Goal: Task Accomplishment & Management: Use online tool/utility

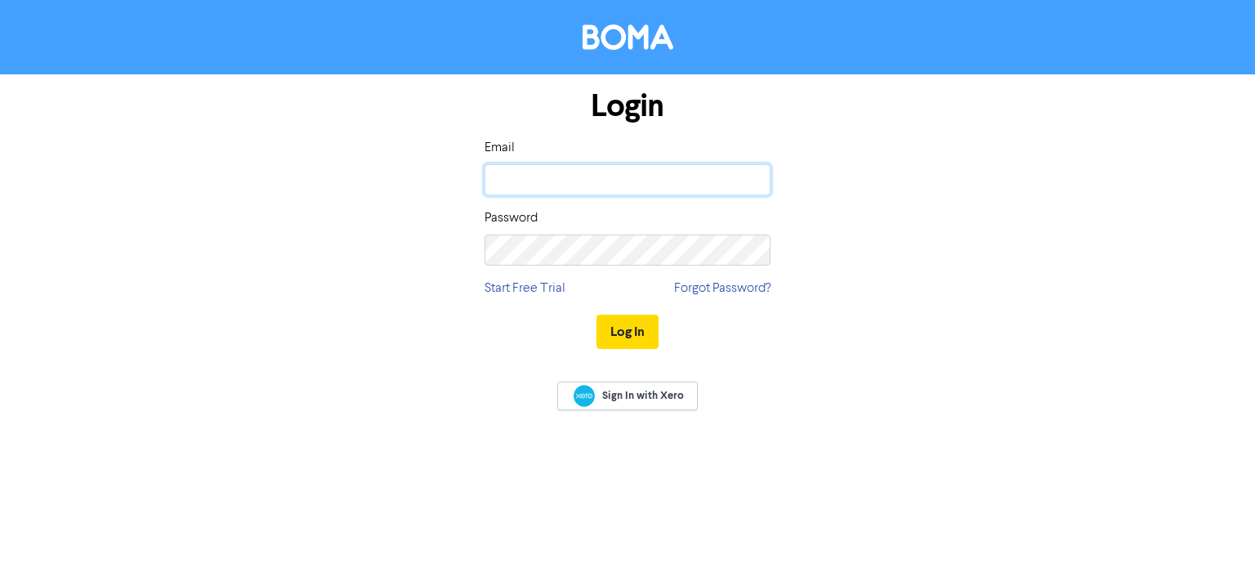
click at [593, 174] on input "email" at bounding box center [627, 179] width 286 height 31
type input "[PERSON_NAME][EMAIL_ADDRESS][DOMAIN_NAME]"
click at [596, 315] on button "Log In" at bounding box center [627, 332] width 62 height 34
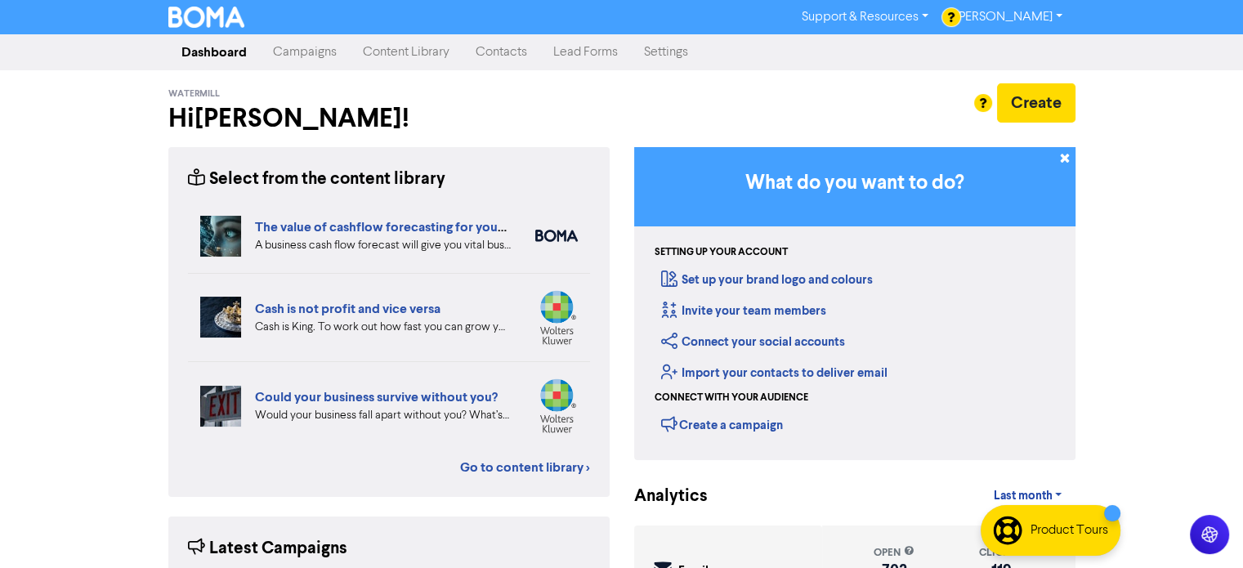
click at [316, 53] on link "Campaigns" at bounding box center [305, 52] width 90 height 33
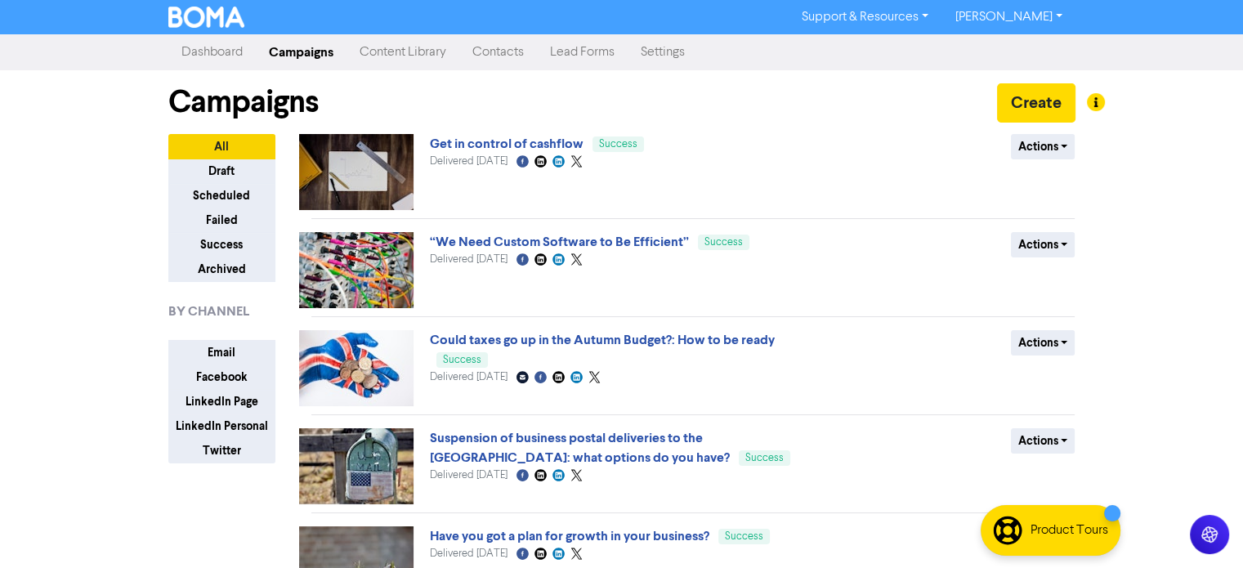
click at [409, 52] on link "Content Library" at bounding box center [402, 52] width 113 height 33
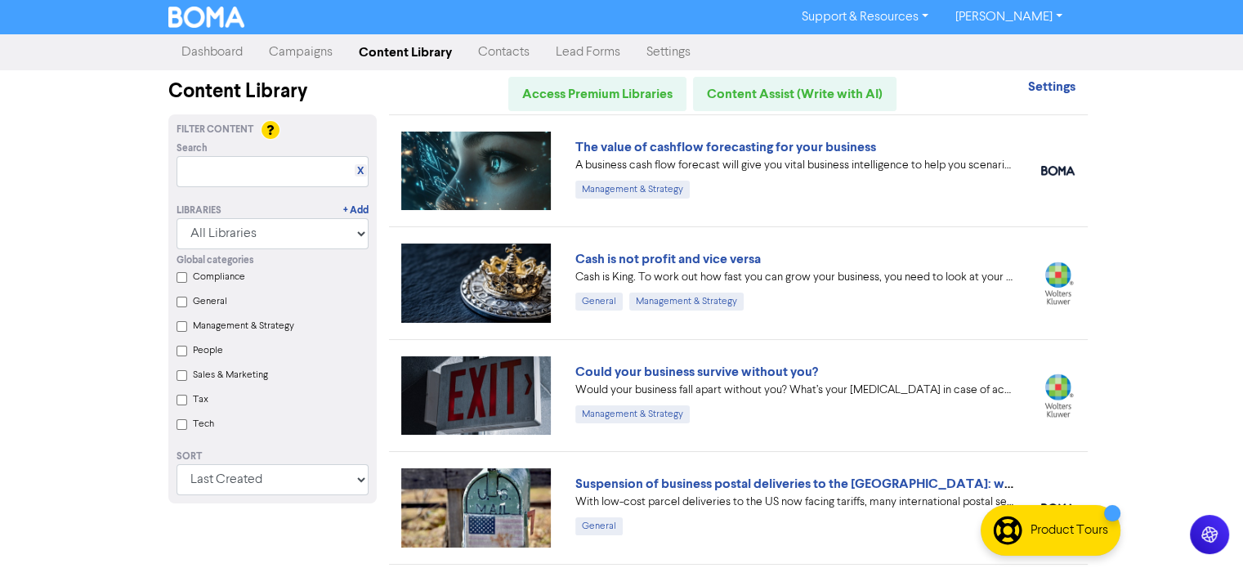
click at [288, 58] on link "Campaigns" at bounding box center [301, 52] width 90 height 33
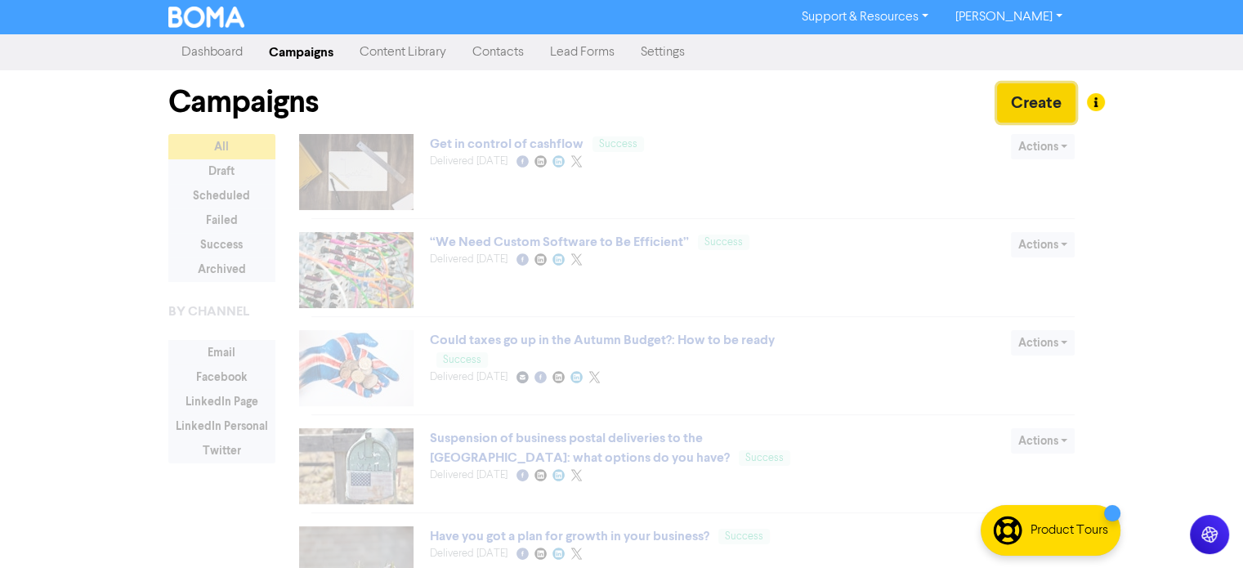
click at [1045, 104] on button "Create" at bounding box center [1036, 102] width 78 height 39
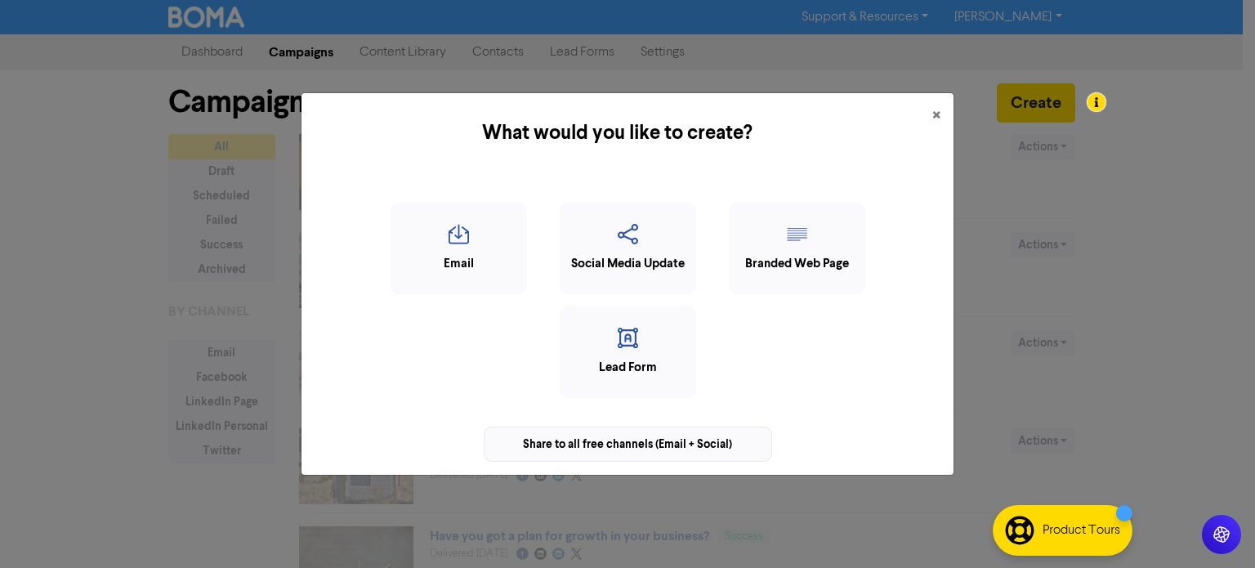
click at [649, 442] on div "Share to all free channels (Email + Social)" at bounding box center [628, 443] width 288 height 35
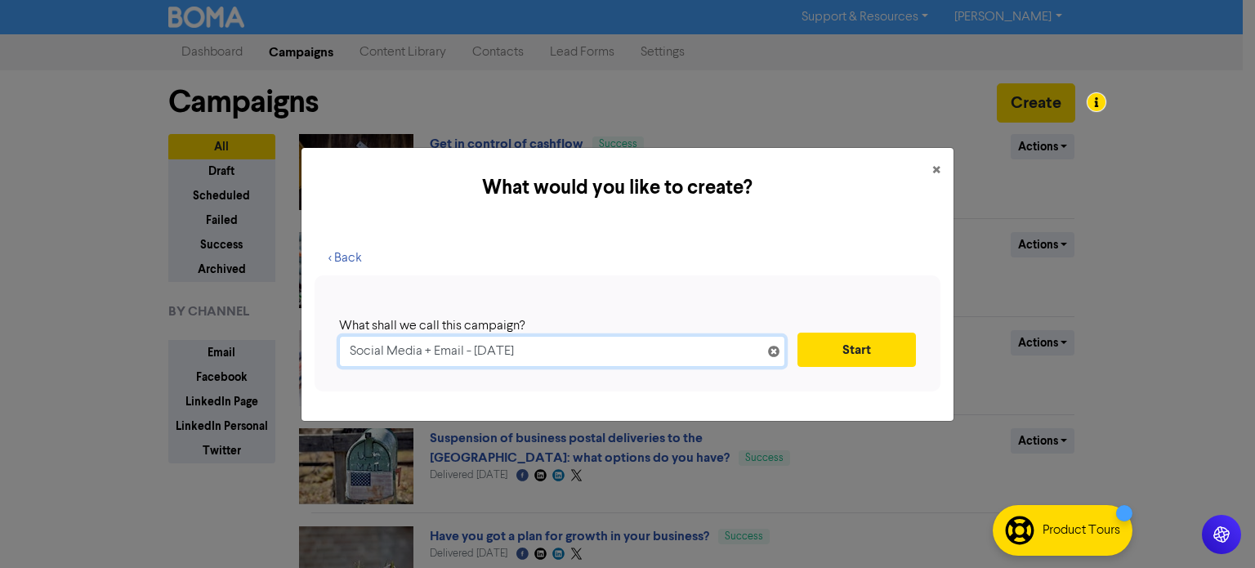
drag, startPoint x: 652, startPoint y: 357, endPoint x: 216, endPoint y: 364, distance: 436.3
click at [216, 364] on div "What would you like to create? × < Back What shall we call this campaign? Socia…" at bounding box center [627, 284] width 1255 height 568
paste input "Update: Companies House Verification of Identity (VOI)"
type input "Update: Companies House Verification of Identity (VOI)"
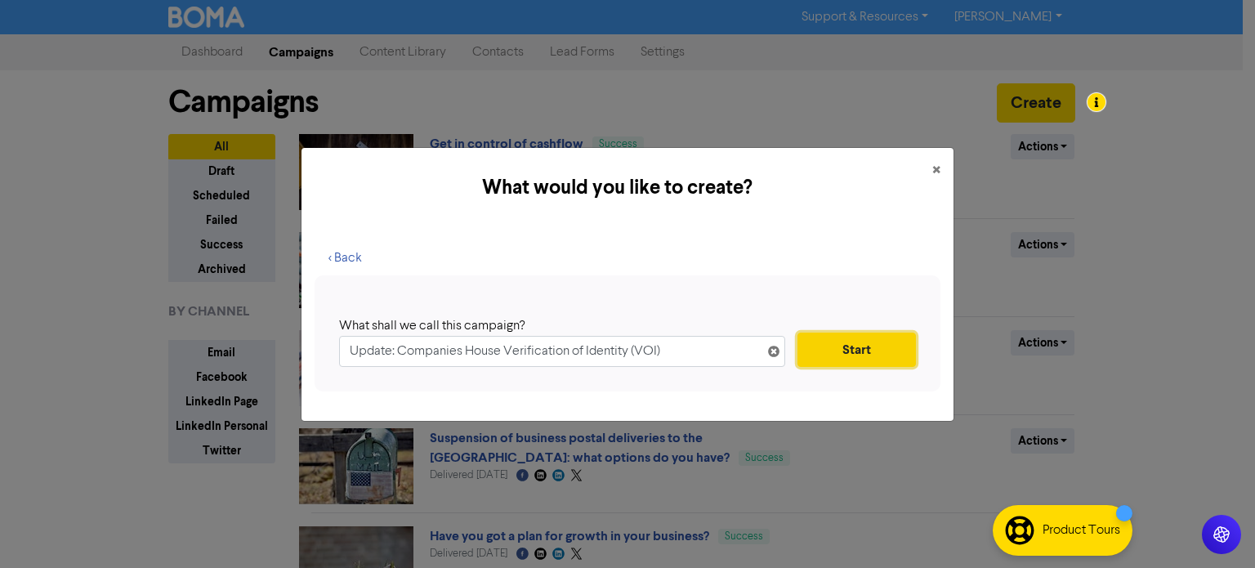
click at [856, 362] on button "Start" at bounding box center [856, 349] width 118 height 34
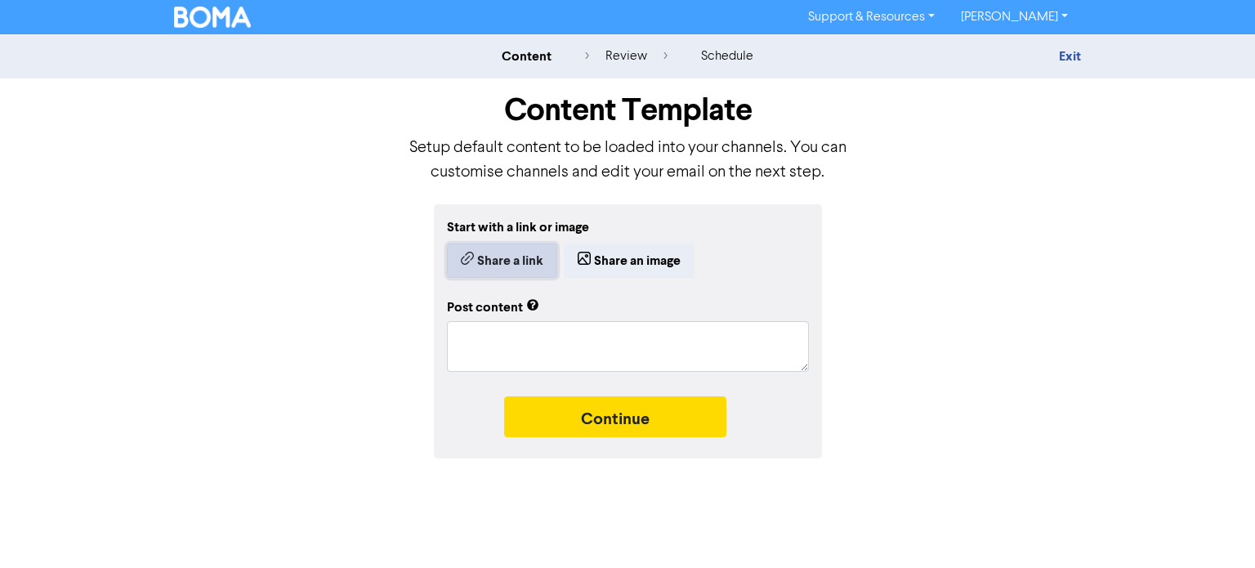
click at [506, 264] on button "Share a link" at bounding box center [502, 260] width 110 height 34
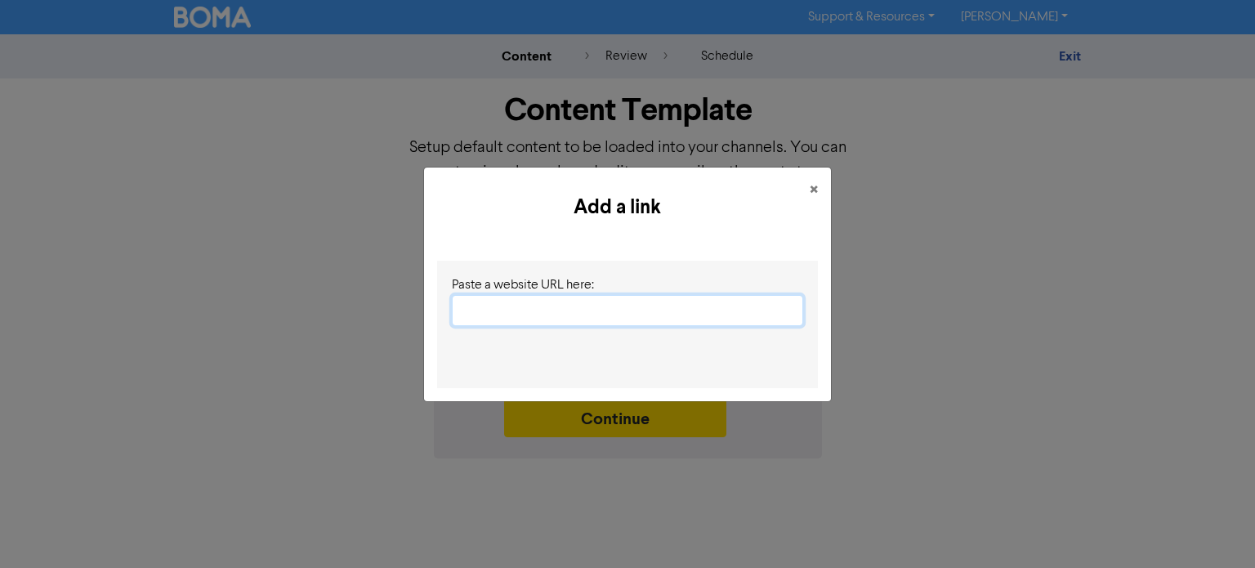
paste input "[URL][DOMAIN_NAME]"
type input "[URL][DOMAIN_NAME]"
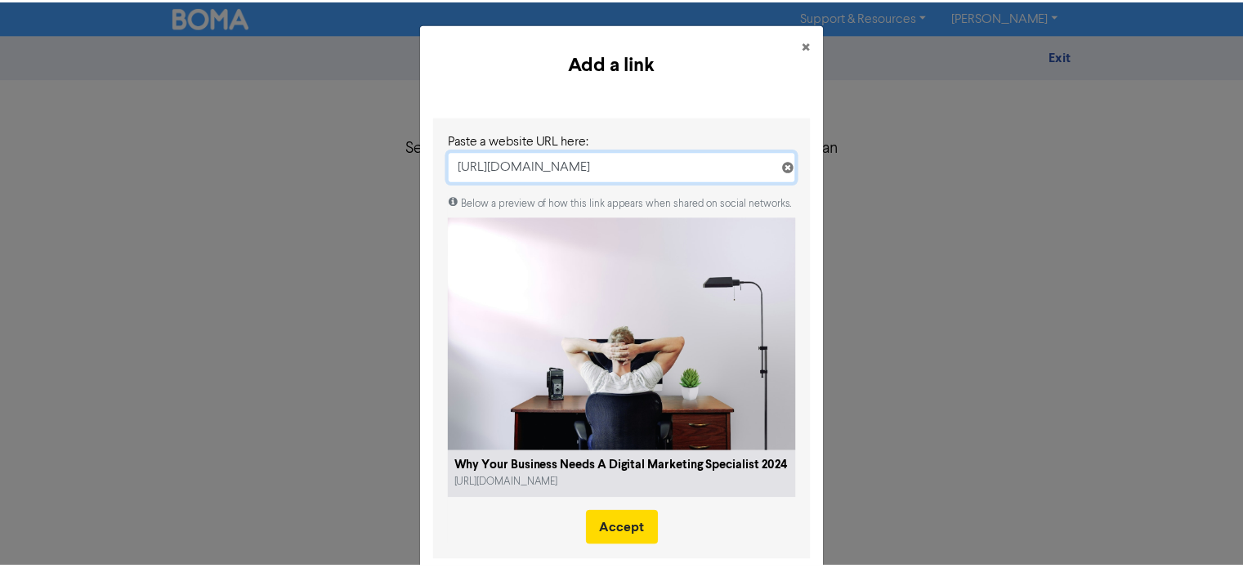
scroll to position [29, 0]
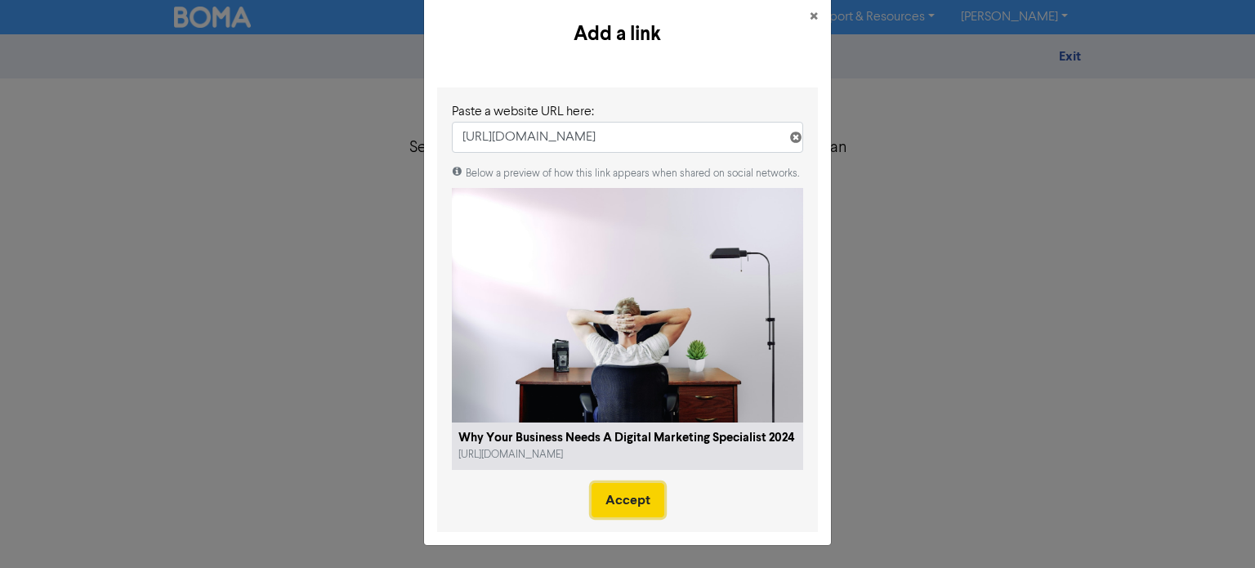
click at [618, 499] on button "Accept" at bounding box center [627, 500] width 73 height 34
type textarea "x"
type textarea "Update: Companies House Verification of Identity (VOI) by [PERSON_NAME] | [DATE…"
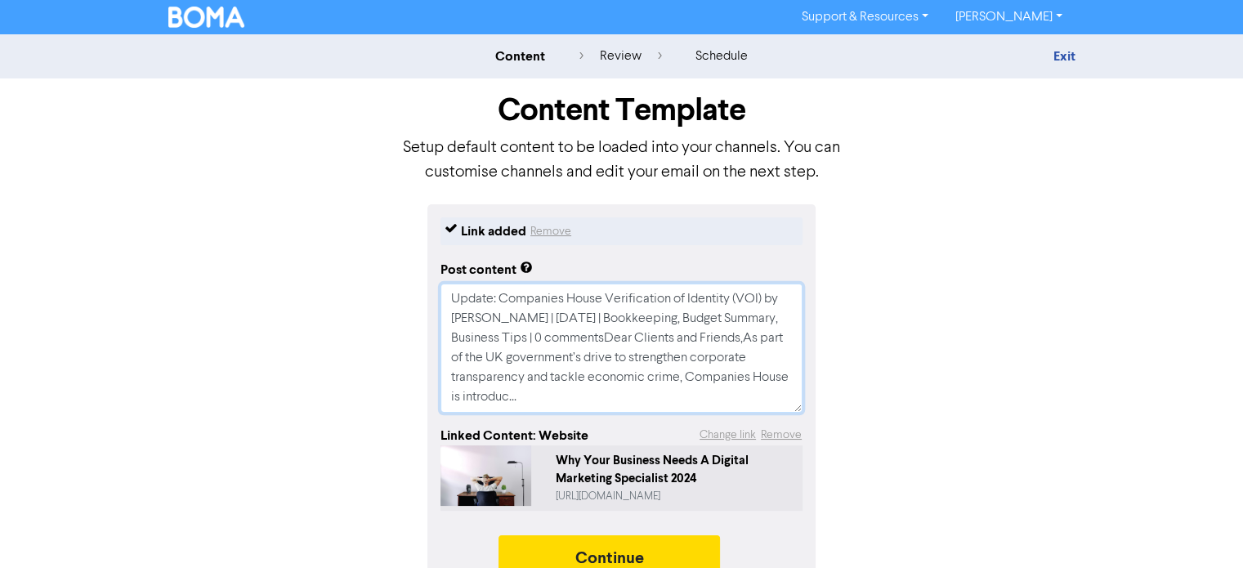
drag, startPoint x: 670, startPoint y: 403, endPoint x: 447, endPoint y: 302, distance: 244.6
click at [447, 302] on textarea "Update: Companies House Verification of Identity (VOI) by [PERSON_NAME] | [DATE…" at bounding box center [621, 347] width 362 height 129
paste textarea "Companies House now requires directors and shareholders to verify their identit…"
type textarea "x"
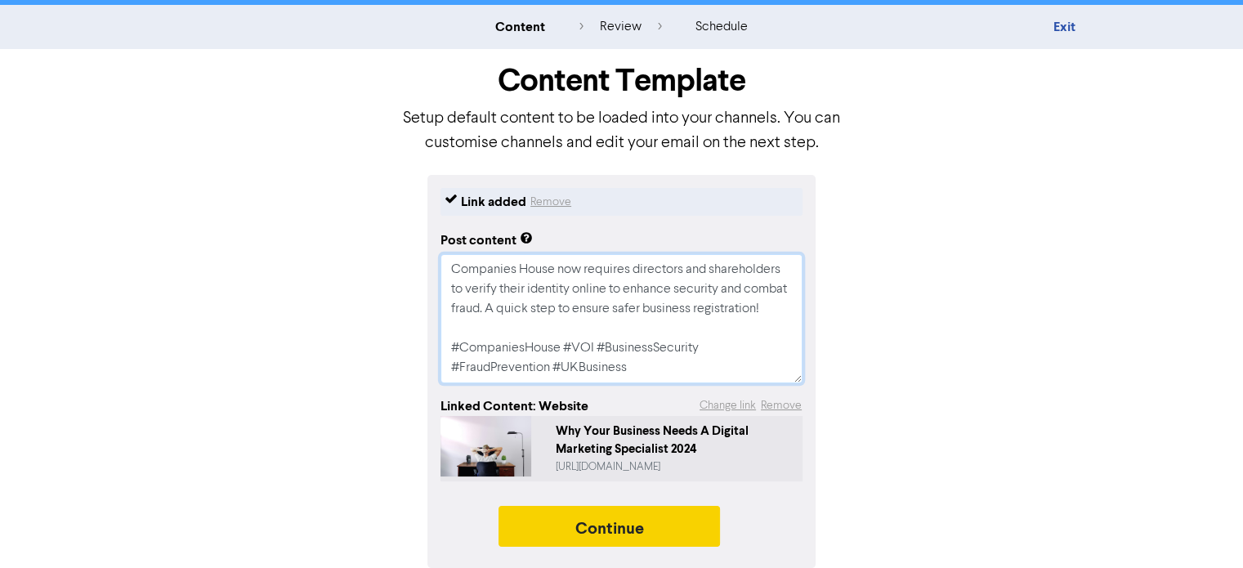
type textarea "Companies House now requires directors and shareholders to verify their identit…"
click at [622, 527] on button "Continue" at bounding box center [609, 526] width 222 height 41
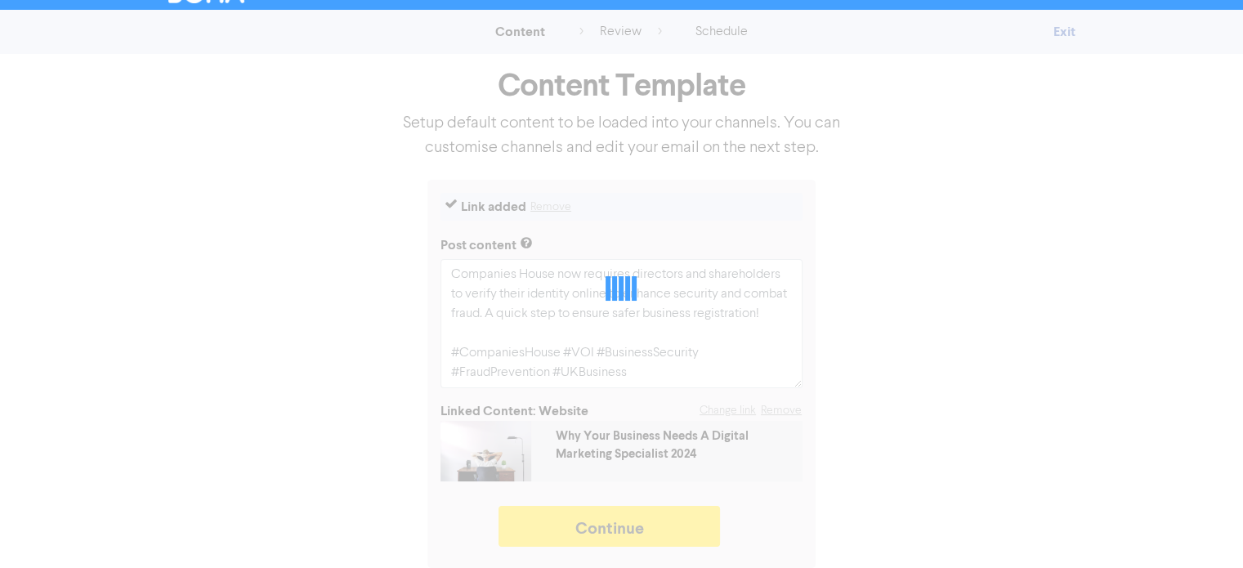
type textarea "x"
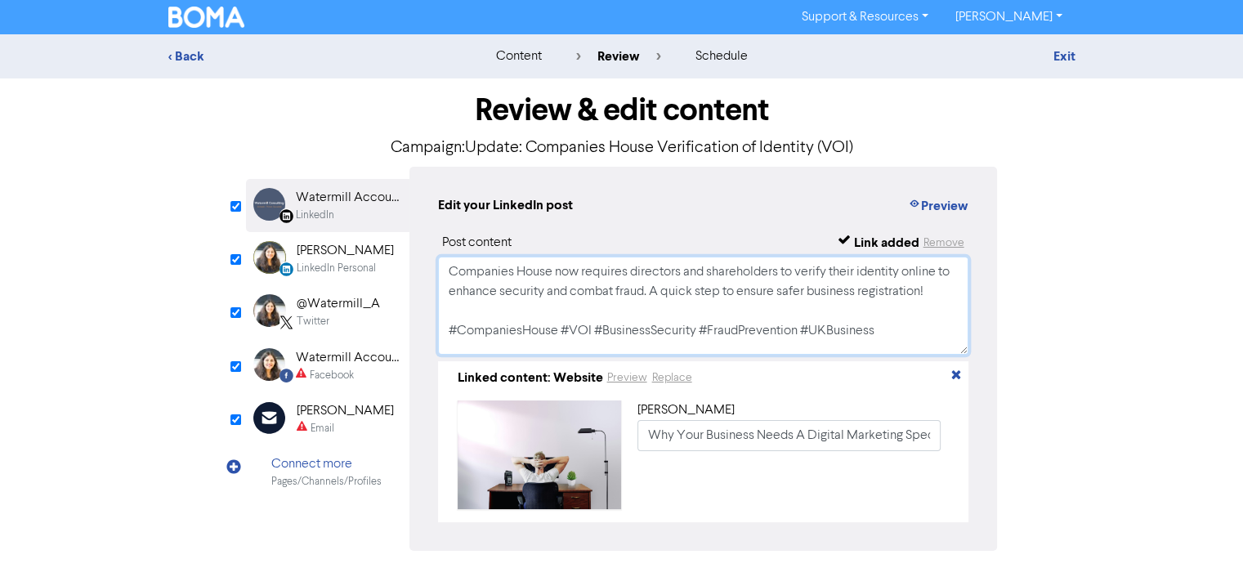
click at [887, 336] on textarea "Companies House now requires directors and shareholders to verify their identit…" at bounding box center [703, 306] width 531 height 98
paste textarea "[URL][DOMAIN_NAME]"
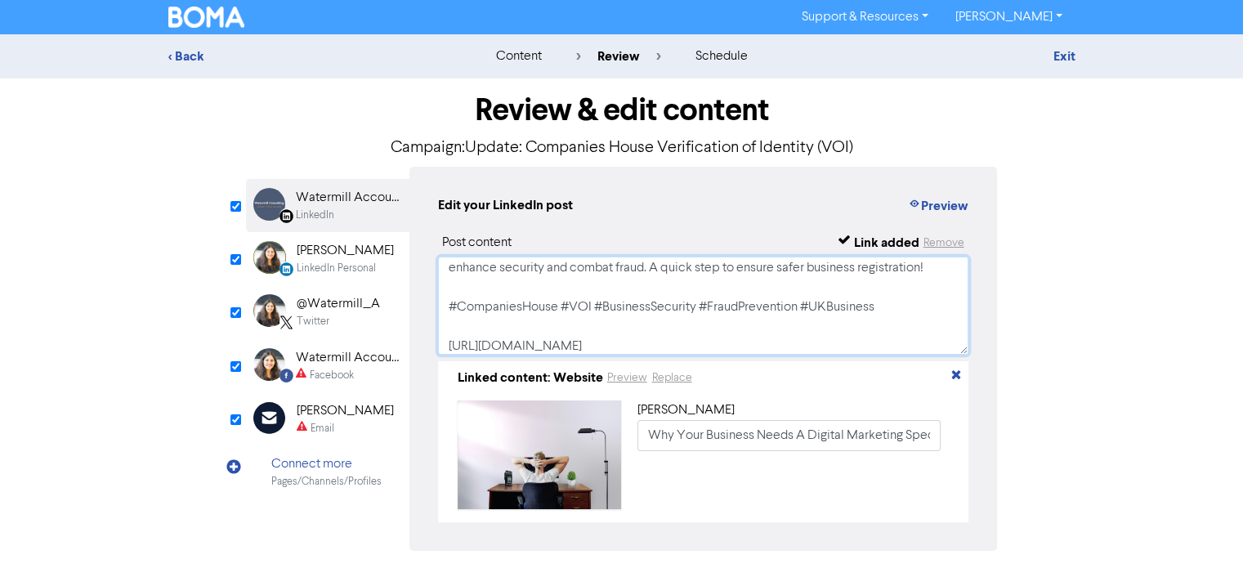
scroll to position [43, 0]
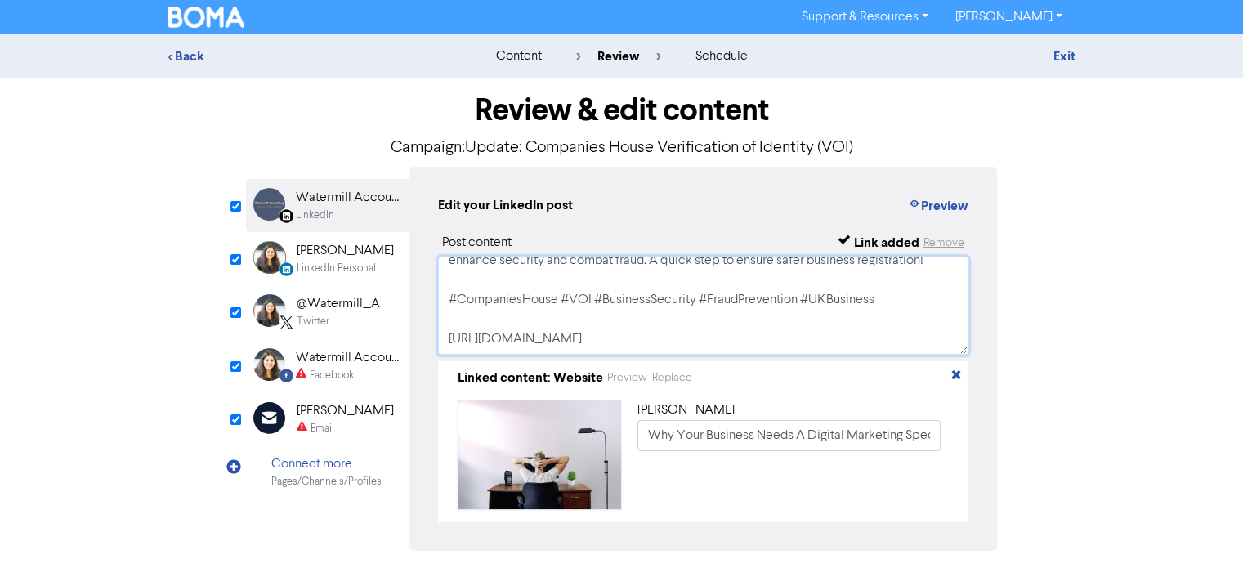
type textarea "Companies House now requires directors and shareholders to verify their identit…"
click at [304, 260] on div "[PERSON_NAME]" at bounding box center [345, 251] width 97 height 20
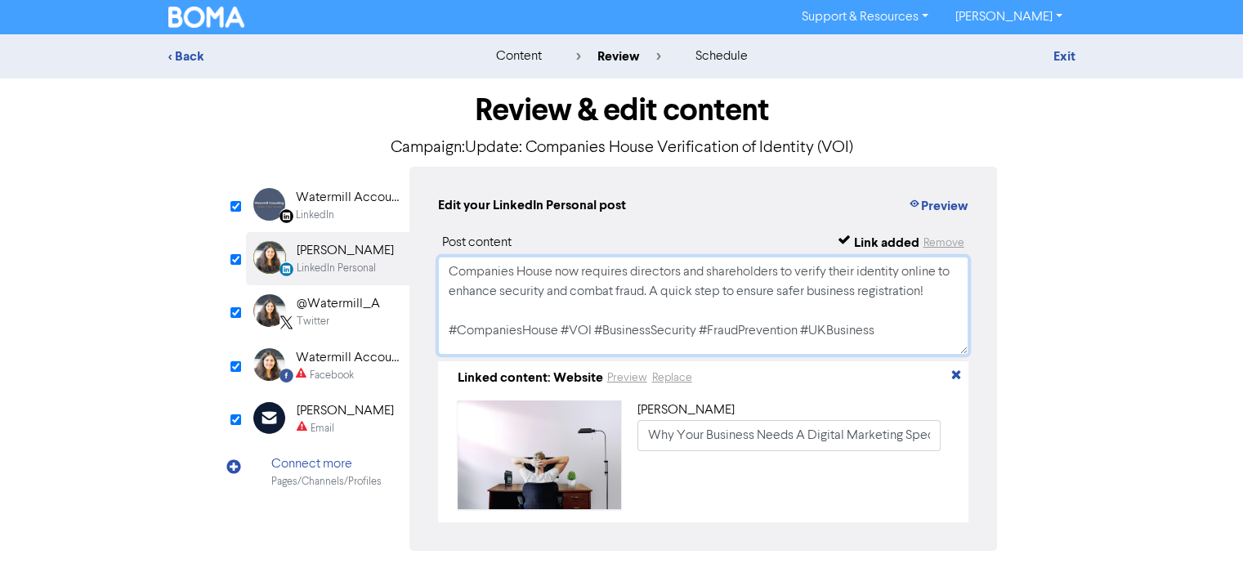
click at [893, 332] on textarea "Companies House now requires directors and shareholders to verify their identit…" at bounding box center [703, 306] width 531 height 98
paste textarea "[URL][DOMAIN_NAME]"
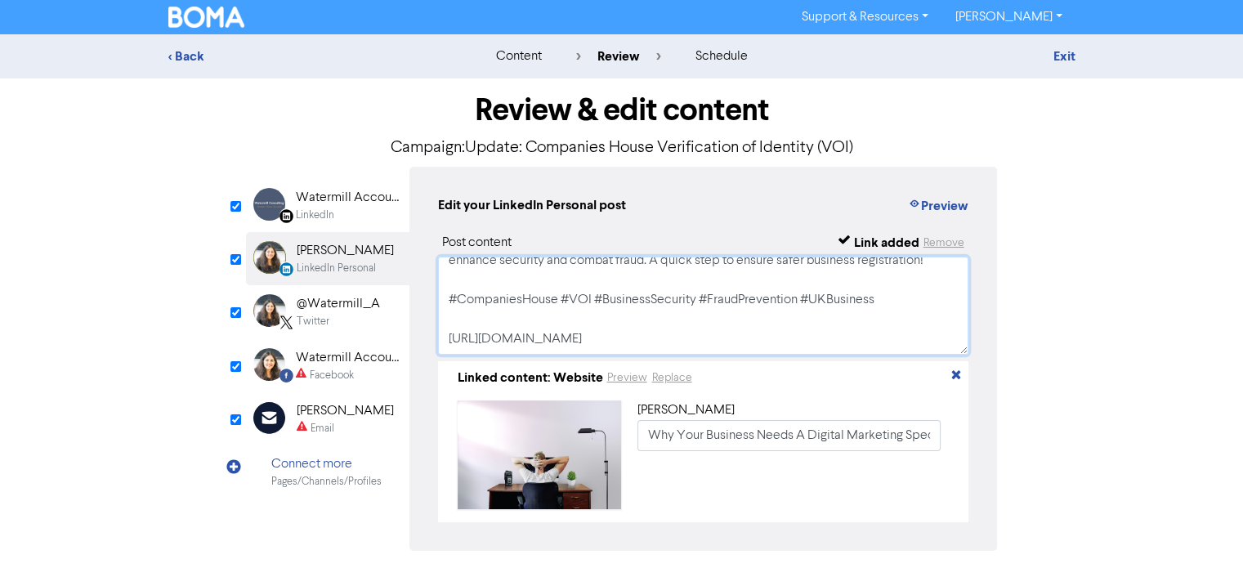
type textarea "Companies House now requires directors and shareholders to verify their identit…"
click at [319, 323] on div "Twitter" at bounding box center [313, 322] width 33 height 16
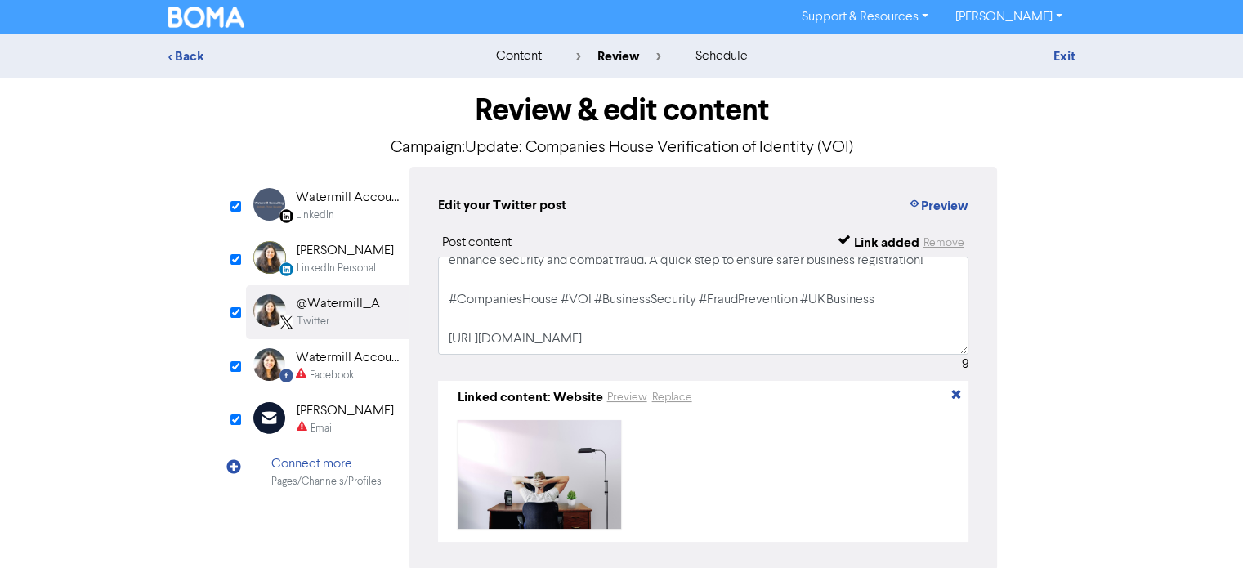
scroll to position [50, 0]
click at [317, 364] on div "Watermill Accounting Limited" at bounding box center [348, 358] width 105 height 20
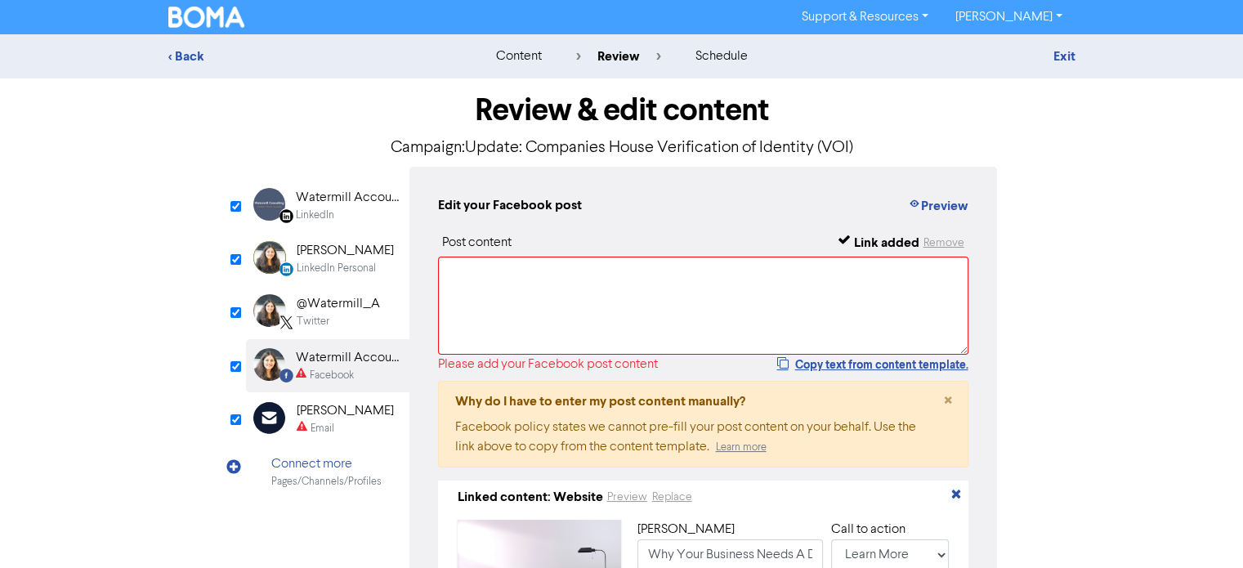
click at [332, 196] on div "Watermill Accounting" at bounding box center [348, 198] width 105 height 20
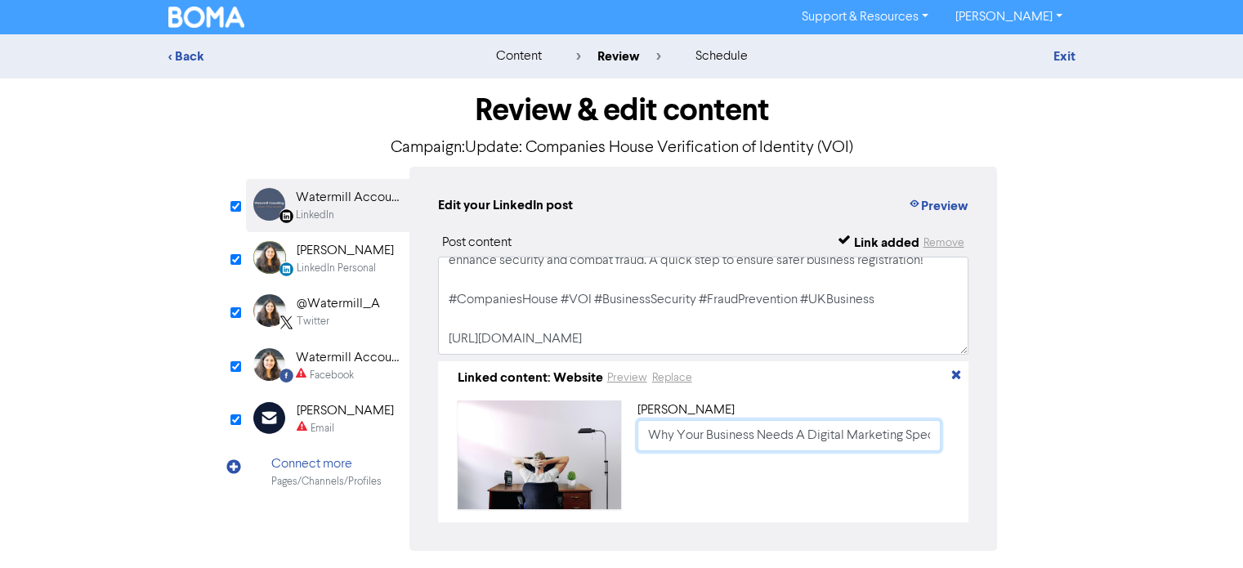
click at [647, 439] on input "Why Your Business Needs A Digital Marketing Specialist 2024" at bounding box center [789, 435] width 304 height 31
paste input "Update: Companies House Verification of Identity (VOI)"
type input "Update: Companies House Verification of Identity (VOI)"
click at [343, 257] on div "[PERSON_NAME]" at bounding box center [345, 251] width 97 height 20
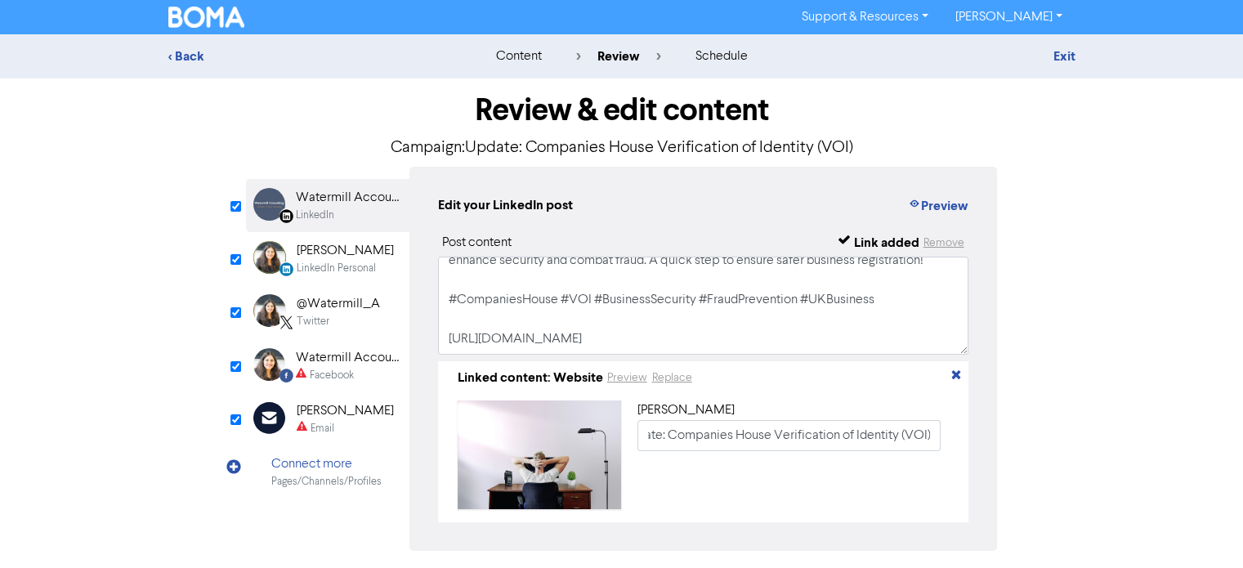
scroll to position [0, 0]
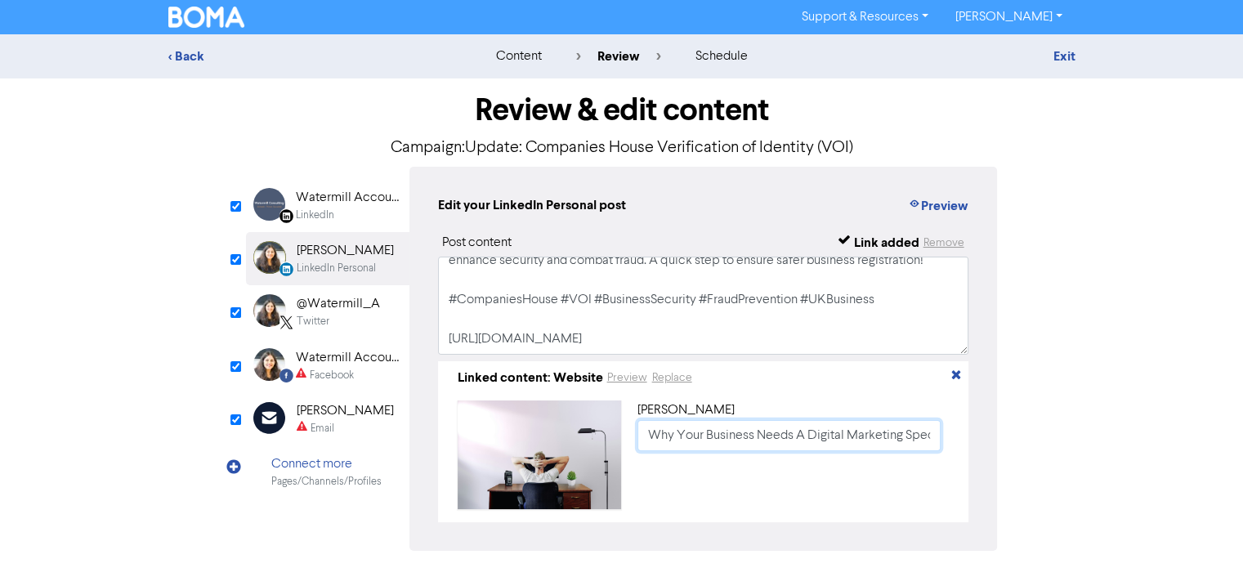
click at [648, 447] on input "Why Your Business Needs A Digital Marketing Specialist 2024" at bounding box center [789, 435] width 304 height 31
paste input "Update: Companies House Verification of Identity (VOI)"
type input "Update: Companies House Verification of Identity (VOI)"
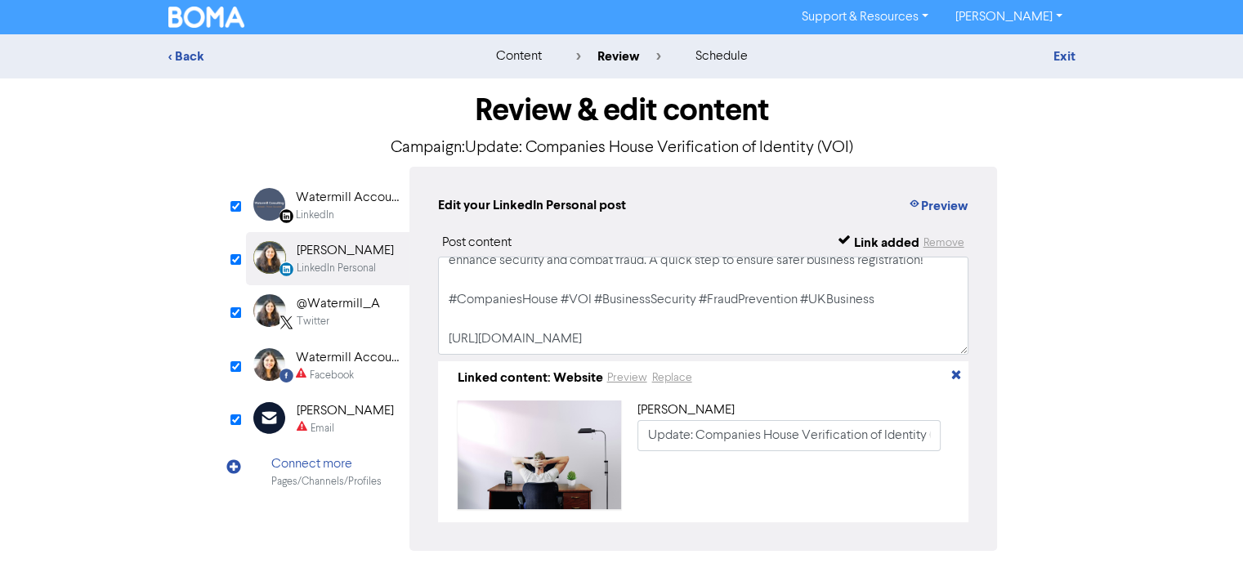
click at [333, 310] on div "@Watermill_A" at bounding box center [338, 304] width 83 height 20
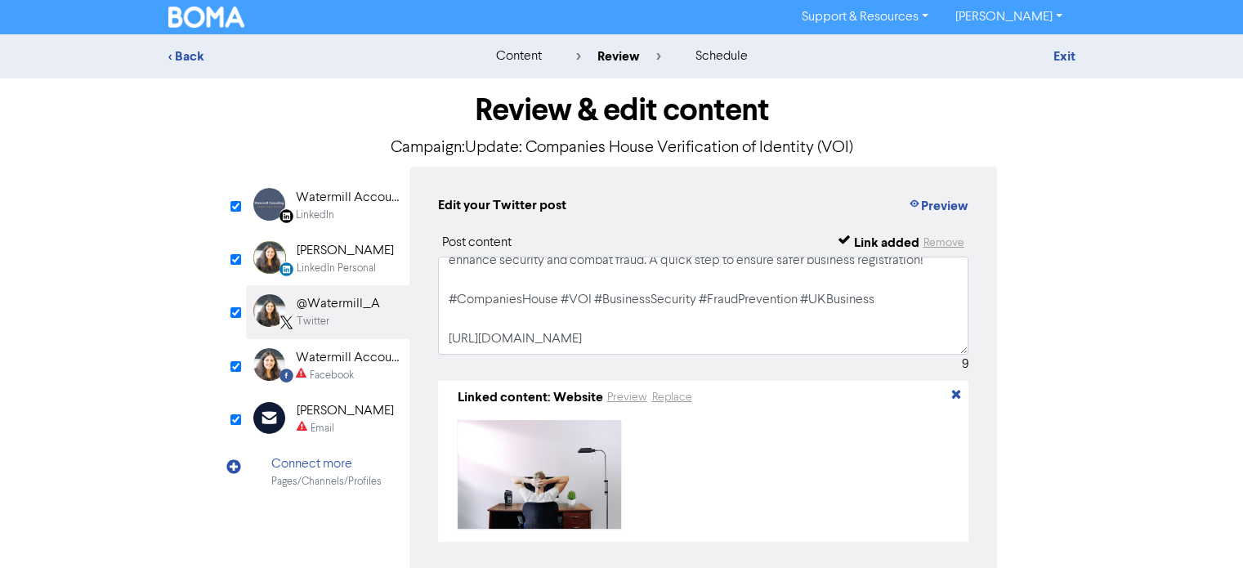
click at [330, 363] on div "Watermill Accounting Limited" at bounding box center [348, 358] width 105 height 20
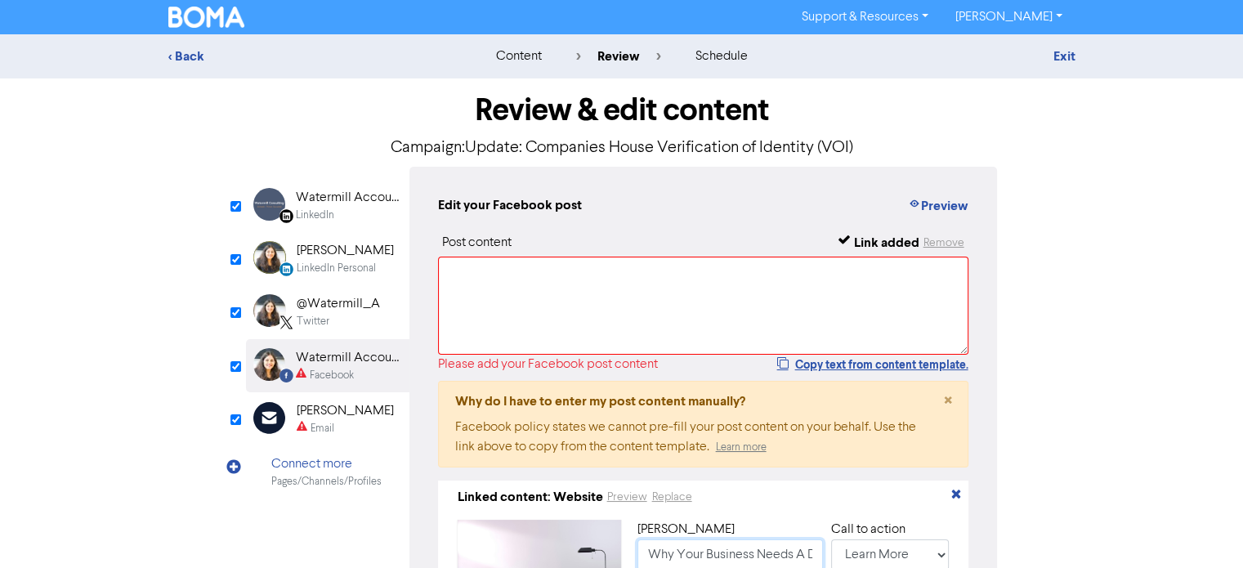
click at [653, 549] on input "Why Your Business Needs A Digital Marketing Specialist 2024" at bounding box center [729, 554] width 185 height 31
paste input "Update: Companies House Verification of Identity (VOI)"
type input "Update: Companies House Verification of Identity (VOI)"
click at [350, 408] on div "[PERSON_NAME]" at bounding box center [345, 411] width 97 height 20
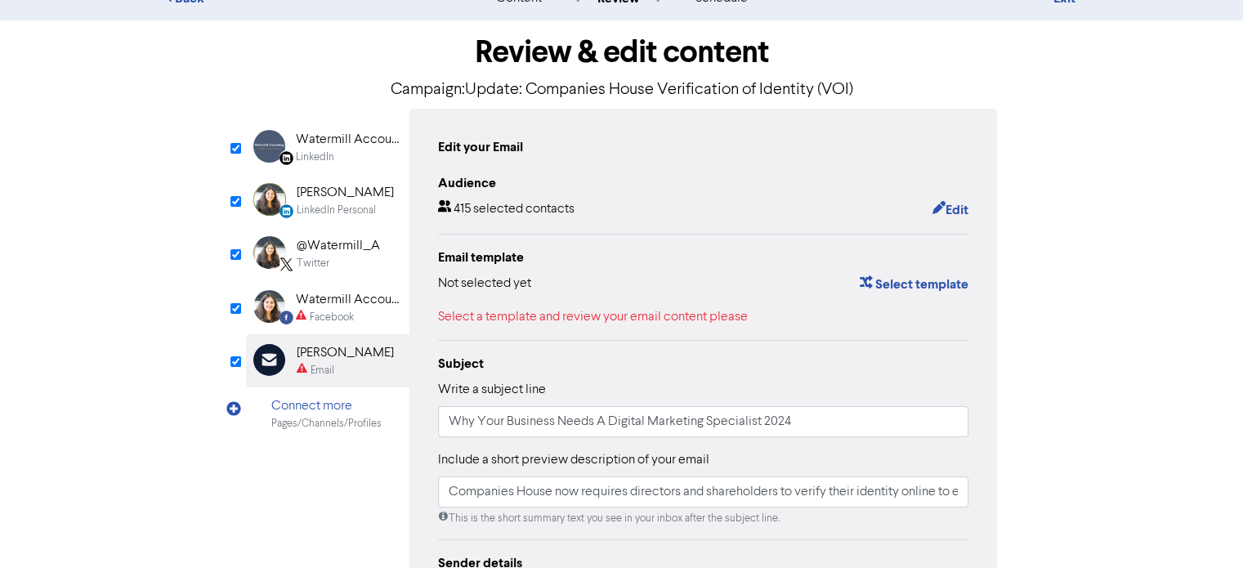
scroll to position [163, 0]
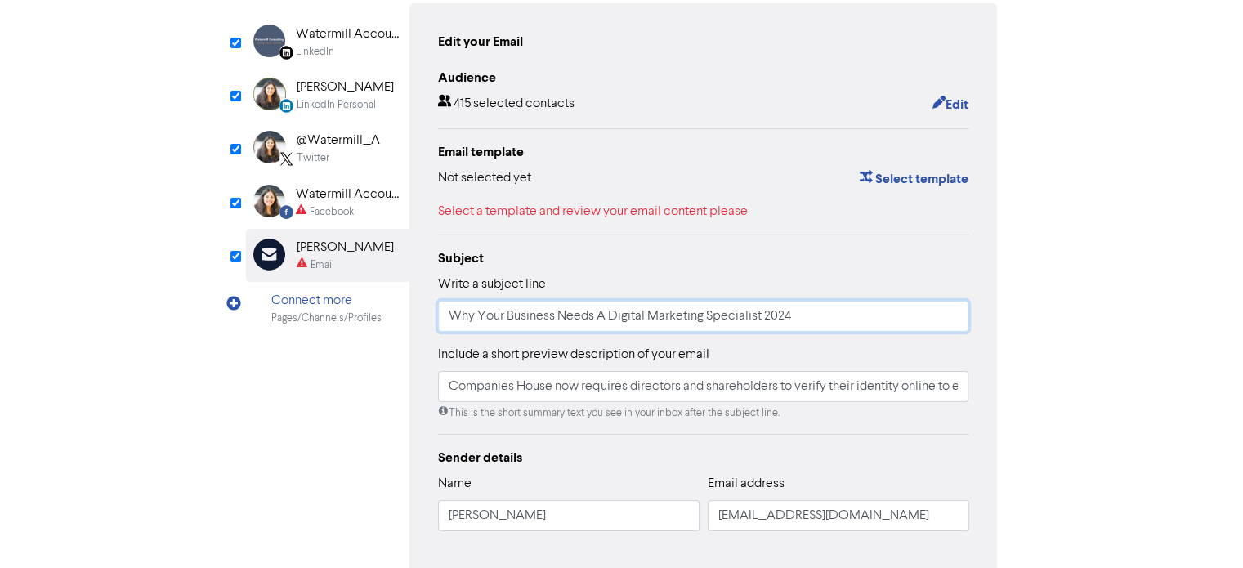
click at [444, 314] on input "Why Your Business Needs A Digital Marketing Specialist 2024" at bounding box center [703, 316] width 531 height 31
type input "Companies House now requires directors and shareholders to verify their identit…"
paste input "Update: Companies House Verification of Identity (VOI)"
type input "Update: Companies House Verification of Identity (VOI)"
type input "Companies House now requires directors and shareholders to verify their identit…"
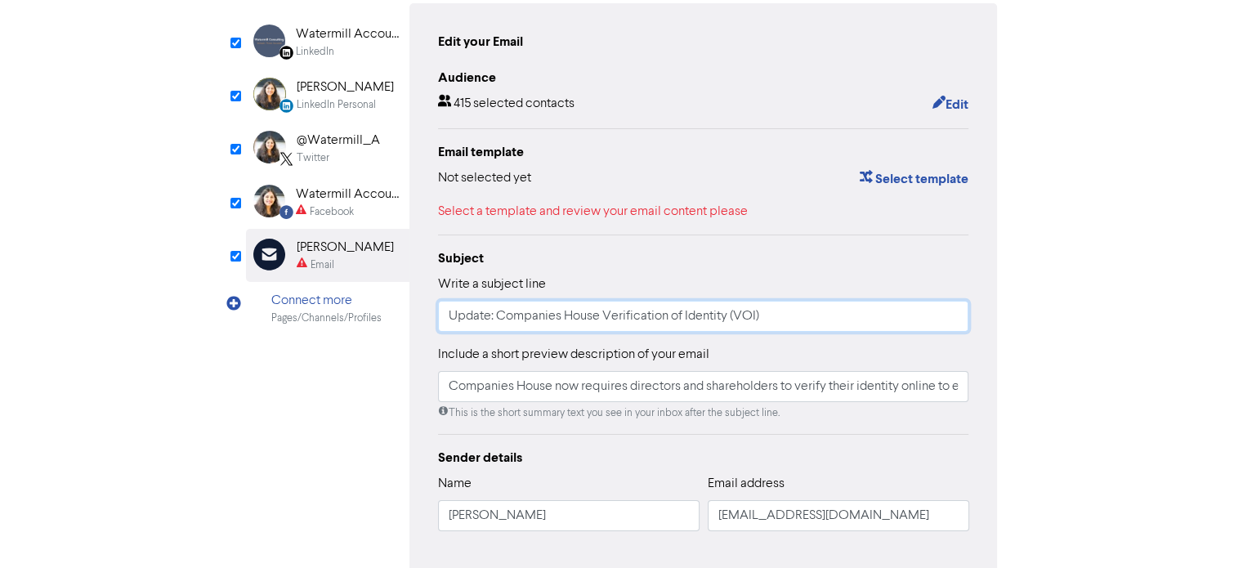
click at [444, 314] on input "Update: Companies House Verification of Identity (VOI)" at bounding box center [703, 316] width 531 height 31
type input "WUpdate: Companies House Verification of Identity (VOI)"
type input "Companies House now requires directors and shareholders to verify their identit…"
type input "WeUpdate: Companies House Verification of Identity (VOI)"
type input "Companies House now requires directors and shareholders to verify their identit…"
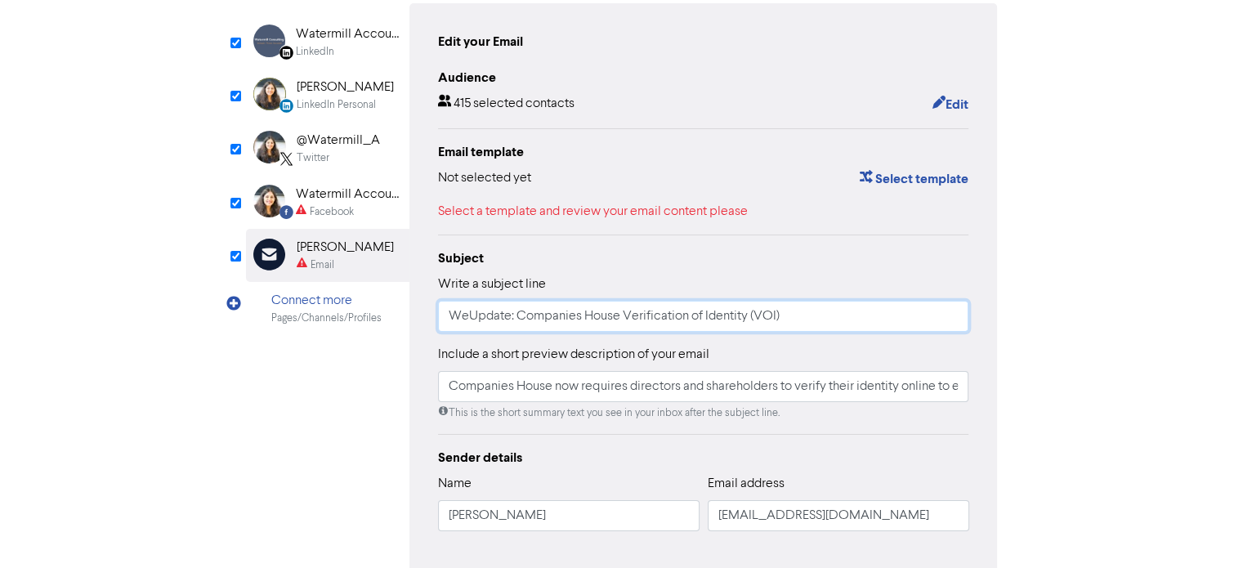
type input "WeeUpdate: Companies House Verification of Identity (VOI)"
type input "Companies House now requires directors and shareholders to verify their identit…"
type input "WeekUpdate: Companies House Verification of Identity (VOI)"
type input "Companies House now requires directors and shareholders to verify their identit…"
type input "WeeklUpdate: Companies House Verification of Identity (VOI)"
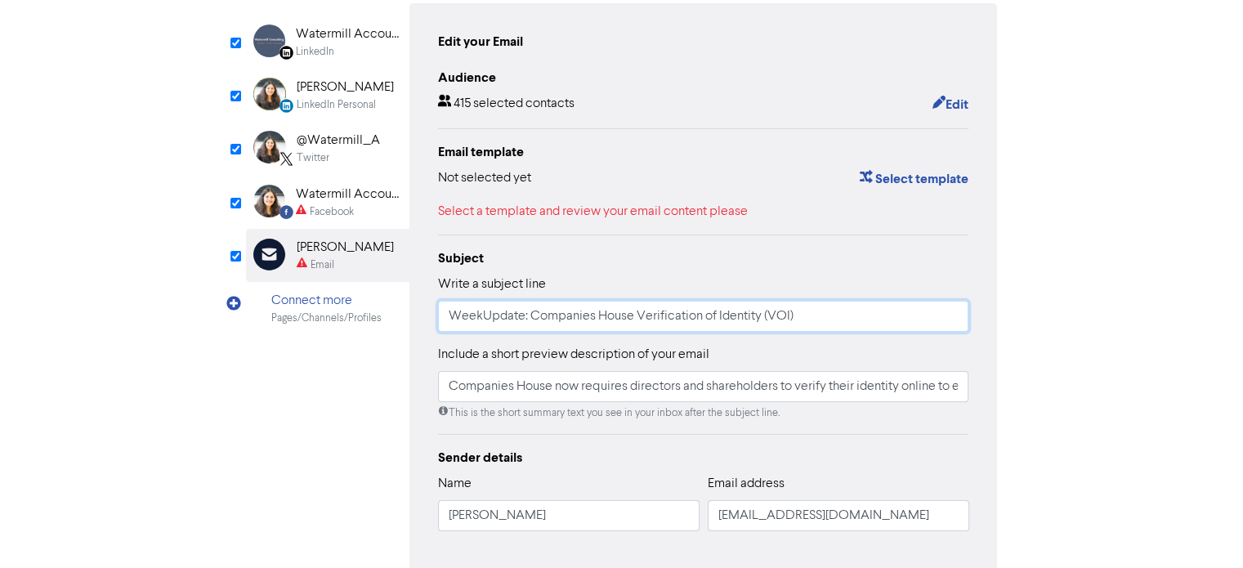
type input "Companies House now requires directors and shareholders to verify their identit…"
type input "WeeklyUpdate: Companies House Verification of Identity (VOI)"
type input "Companies House now requires directors and shareholders to verify their identit…"
type input "Weekly Update: Companies House Verification of Identity (VOI)"
type input "Companies House now requires directors and shareholders to verify their identit…"
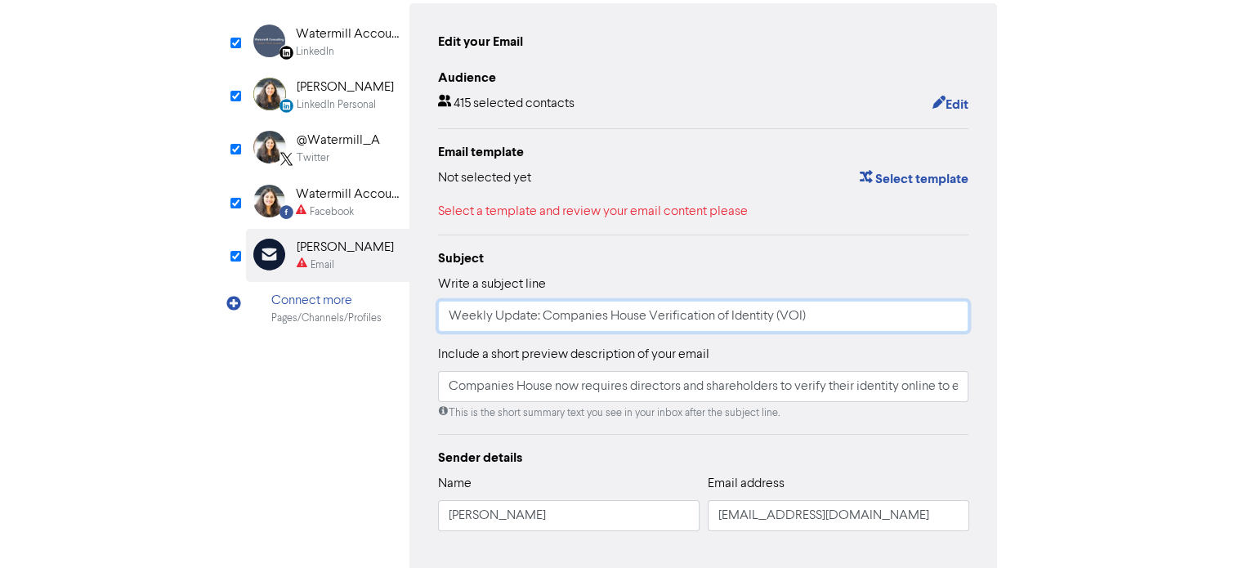
type input "Weekly NUpdate: Companies House Verification of Identity (VOI)"
type input "Companies House now requires directors and shareholders to verify their identit…"
type input "Weekly NeUpdate: Companies House Verification of Identity (VOI)"
type input "Companies House now requires directors and shareholders to verify their identit…"
type input "Weekly NewUpdate: Companies House Verification of Identity (VOI)"
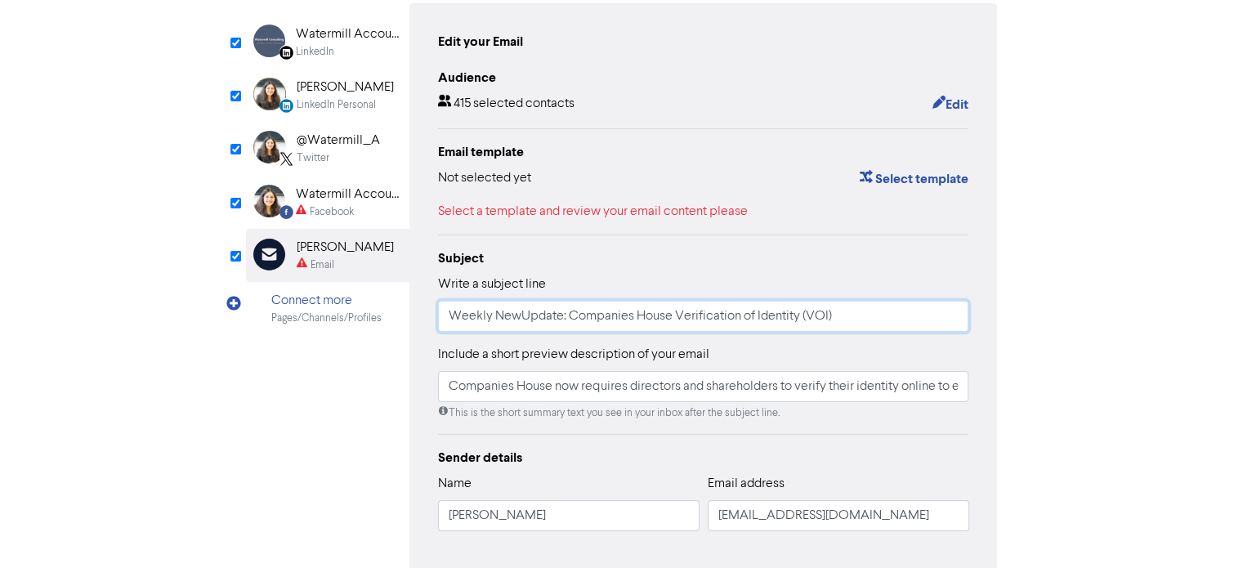
type input "Companies House now requires directors and shareholders to verify their identit…"
type input "Weekly NewsUpdate: Companies House Verification of Identity (VOI)"
type input "Companies House now requires directors and shareholders to verify their identit…"
type input "Weekly NewslUpdate: Companies House Verification of Identity (VOI)"
type input "Companies House now requires directors and shareholders to verify their identit…"
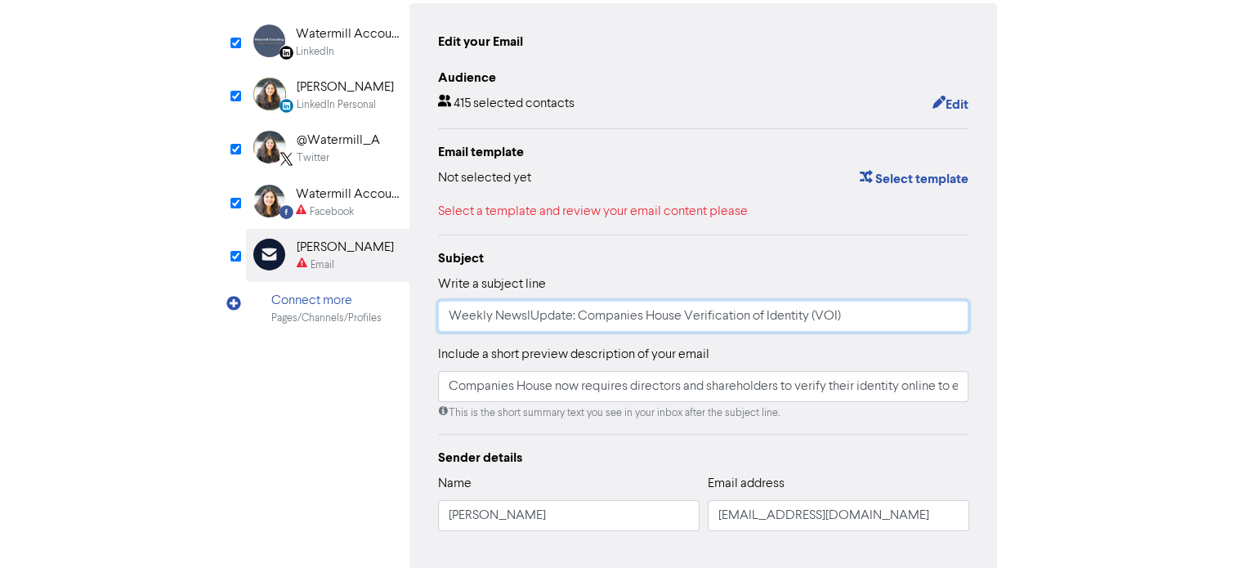
type input "Weekly NewsleUpdate: Companies House Verification of Identity (VOI)"
type input "Companies House now requires directors and shareholders to verify their identit…"
type input "Weekly NewsletUpdate: Companies House Verification of Identity (VOI)"
type input "Companies House now requires directors and shareholders to verify their identit…"
type input "Weekly NewslettUpdate: Companies House Verification of Identity (VOI)"
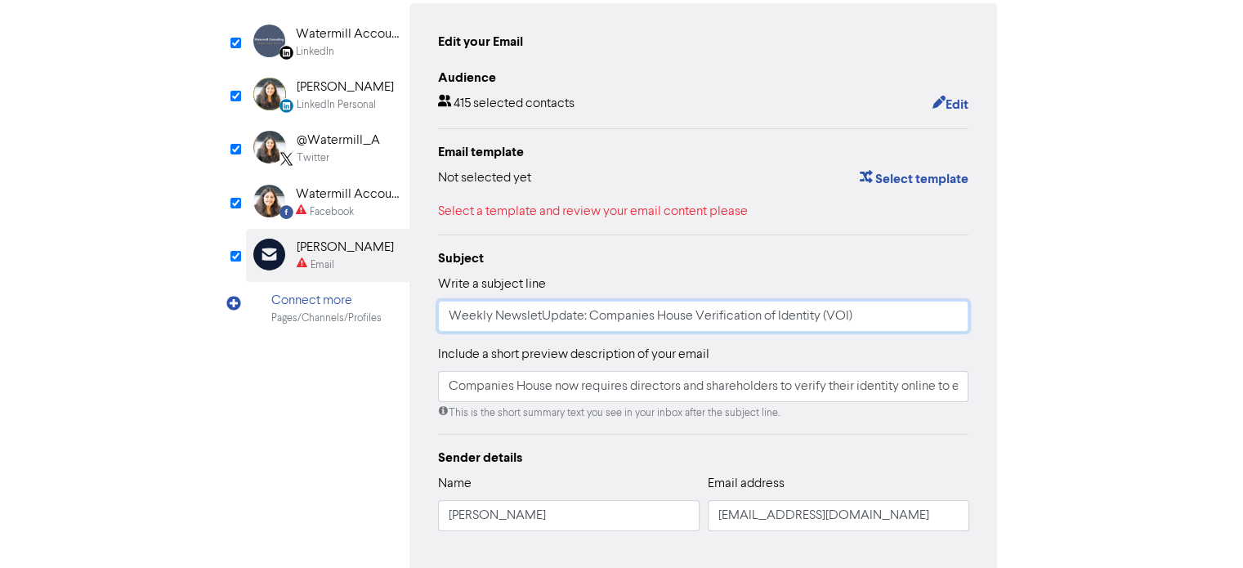
type input "Companies House now requires directors and shareholders to verify their identit…"
type input "Weekly NewsletteUpdate: Companies House Verification of Identity (VOI)"
type input "Companies House now requires directors and shareholders to verify their identit…"
type input "Weekly NewsletterUpdate: Companies House Verification of Identity (VOI)"
type input "Companies House now requires directors and shareholders to verify their identit…"
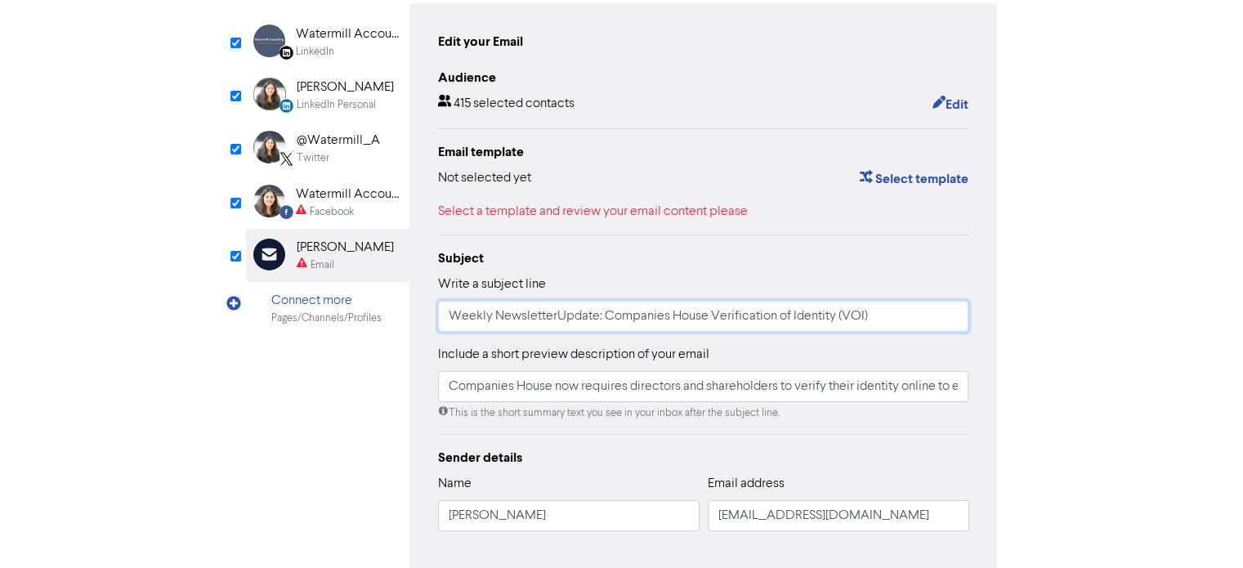
type input "Weekly Newsletter Update: Companies House Verification of Identity (VOI)"
type input "Companies House now requires directors and shareholders to verify their identit…"
type input "Weekly Newsletter -Update: Companies House Verification of Identity (VOI)"
type input "Companies House now requires directors and shareholders to verify their identit…"
type input "Weekly Newsletter - Update: Companies House Verification of Identity (VOI)"
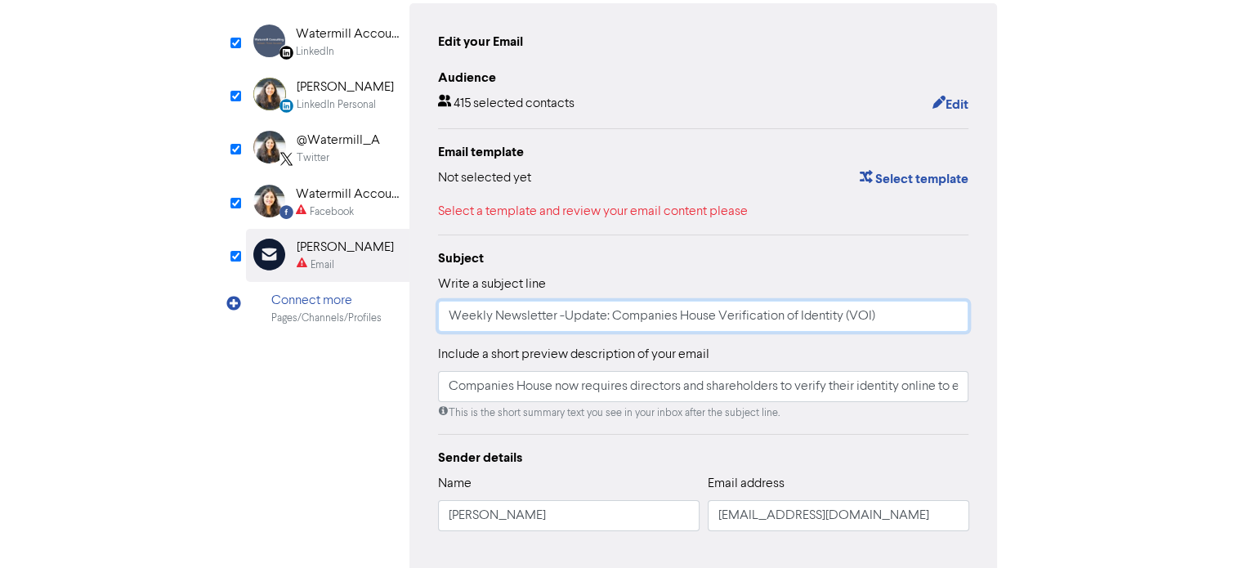
type input "Companies House now requires directors and shareholders to verify their identit…"
type input "Weekly Newsletter - Update: Companies House Verification of Identity (VOI)"
click at [343, 202] on div "Watermill Accounting Limited" at bounding box center [348, 195] width 105 height 20
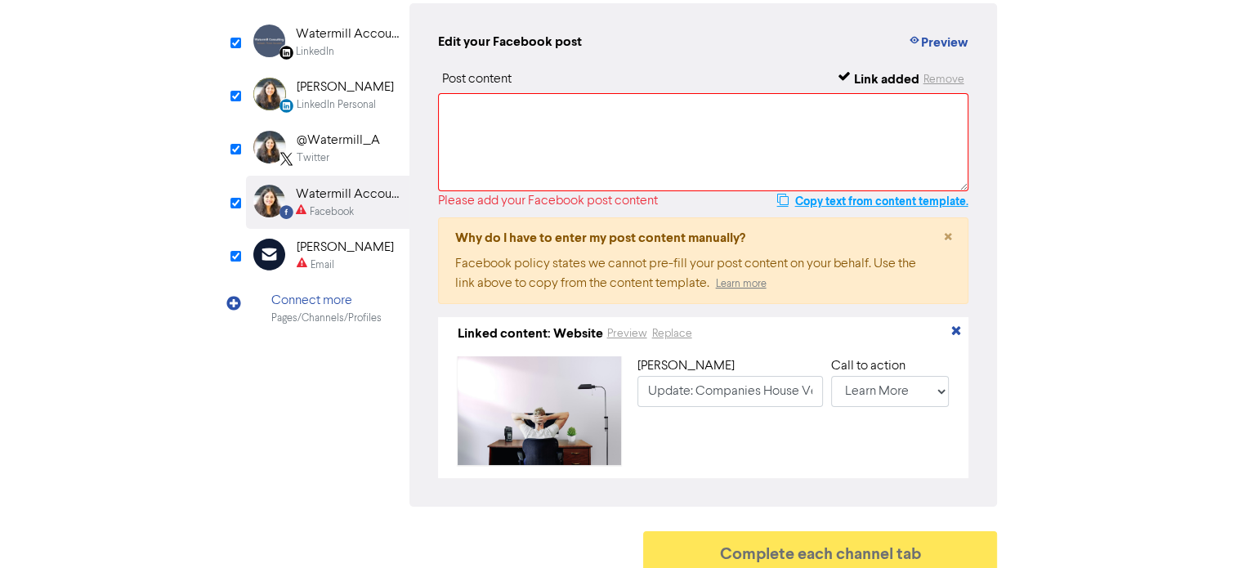
click at [804, 202] on button "Copy text from content template." at bounding box center [871, 201] width 193 height 20
click at [671, 147] on textarea at bounding box center [703, 142] width 531 height 98
paste textarea "Companies House now requires directors and shareholders to verify their identit…"
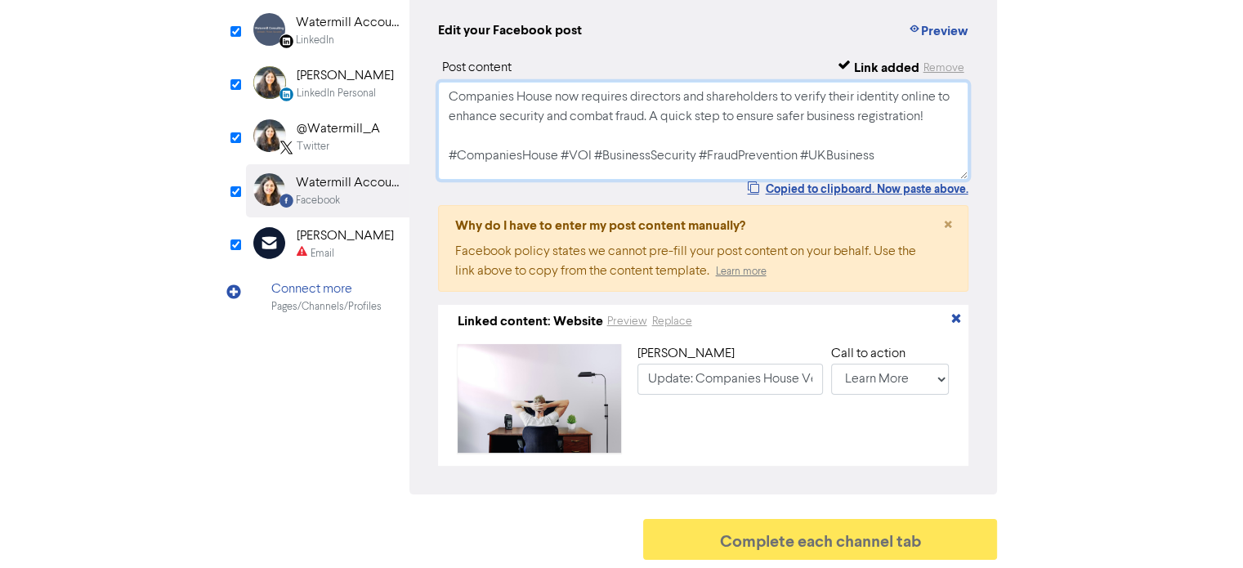
scroll to position [180, 0]
type textarea "Companies House now requires directors and shareholders to verify their identit…"
type input "Companies House now requires directors and shareholders to verify their identit…"
type textarea "Companies House now requires directors and shareholders to verify their identit…"
type input "Companies House now requires directors and shareholders to verify their identit…"
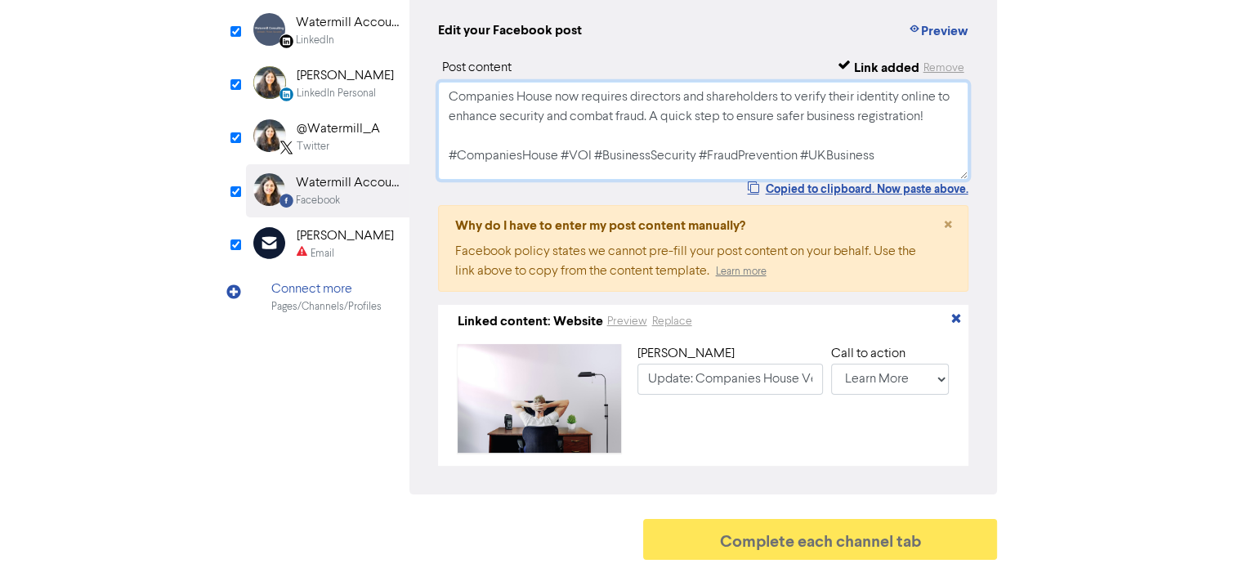
paste textarea "[URL][DOMAIN_NAME]"
type textarea "Companies House now requires directors and shareholders to verify their identit…"
type input "Companies House now requires directors and shareholders to verify their identit…"
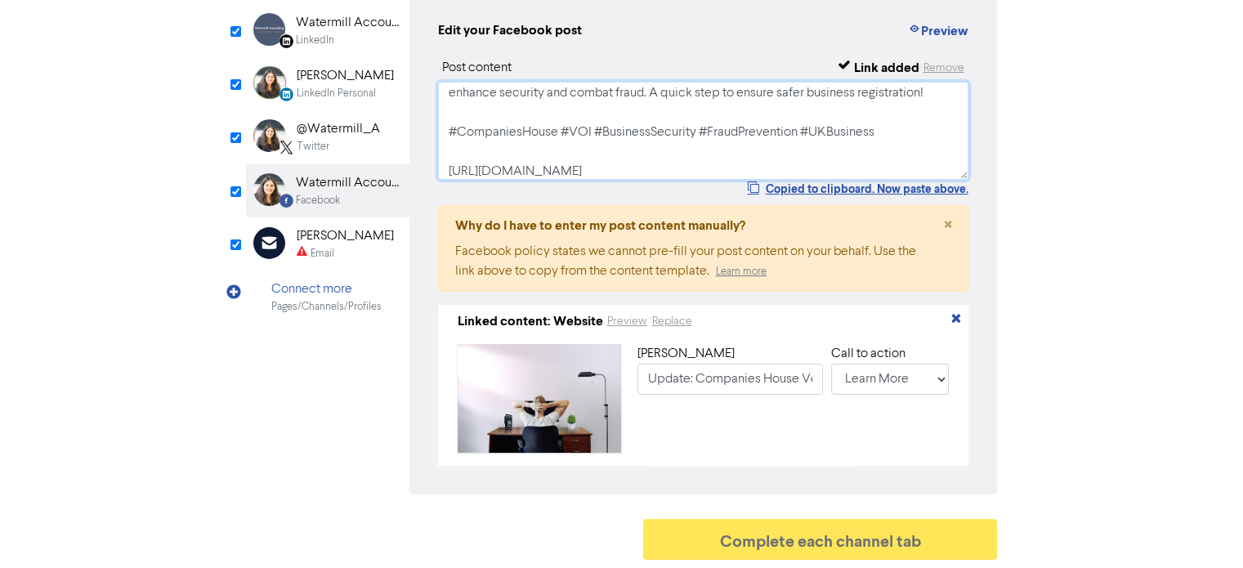
scroll to position [43, 0]
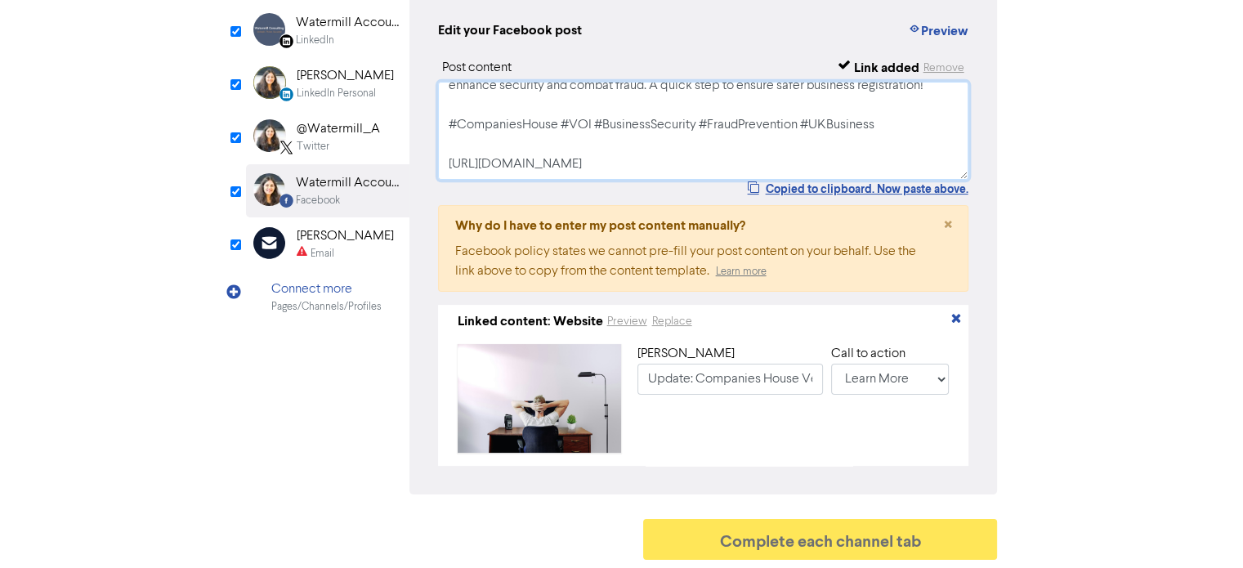
type textarea "Companies House now requires directors and shareholders to verify their identit…"
click at [328, 227] on div "[PERSON_NAME]" at bounding box center [345, 236] width 97 height 20
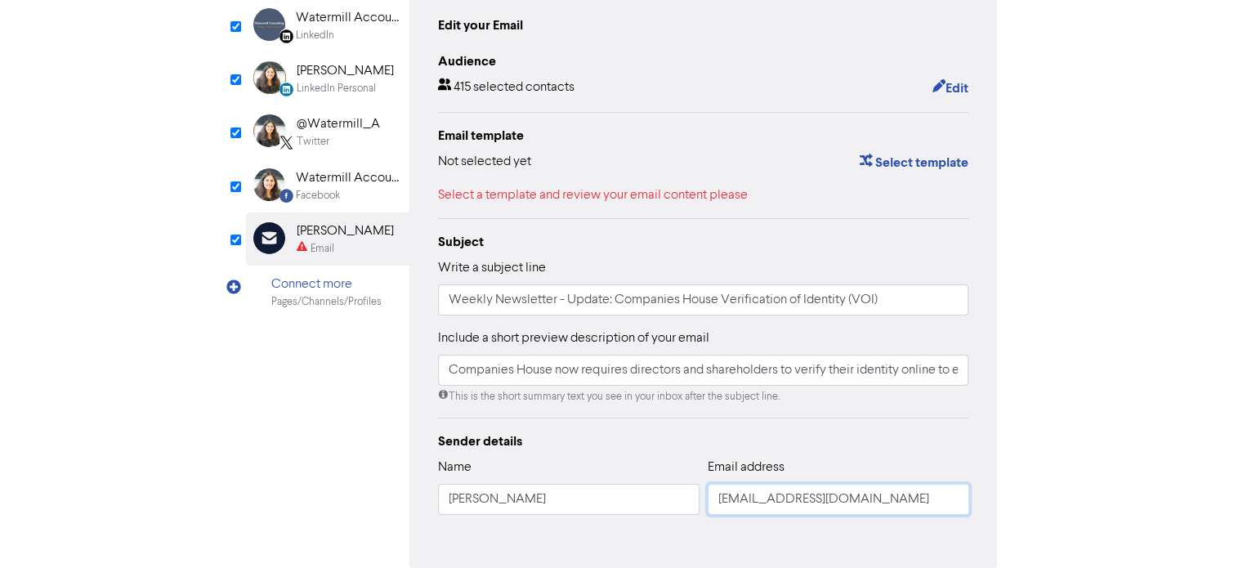
click at [734, 504] on input "[EMAIL_ADDRESS][DOMAIN_NAME]" at bounding box center [837, 499] width 261 height 31
type input "Companies House now requires directors and shareholders to verify their identit…"
type input "d@[DOMAIN_NAME]"
type input "Companies House now requires directors and shareholders to verify their identit…"
type input "@[DOMAIN_NAME]"
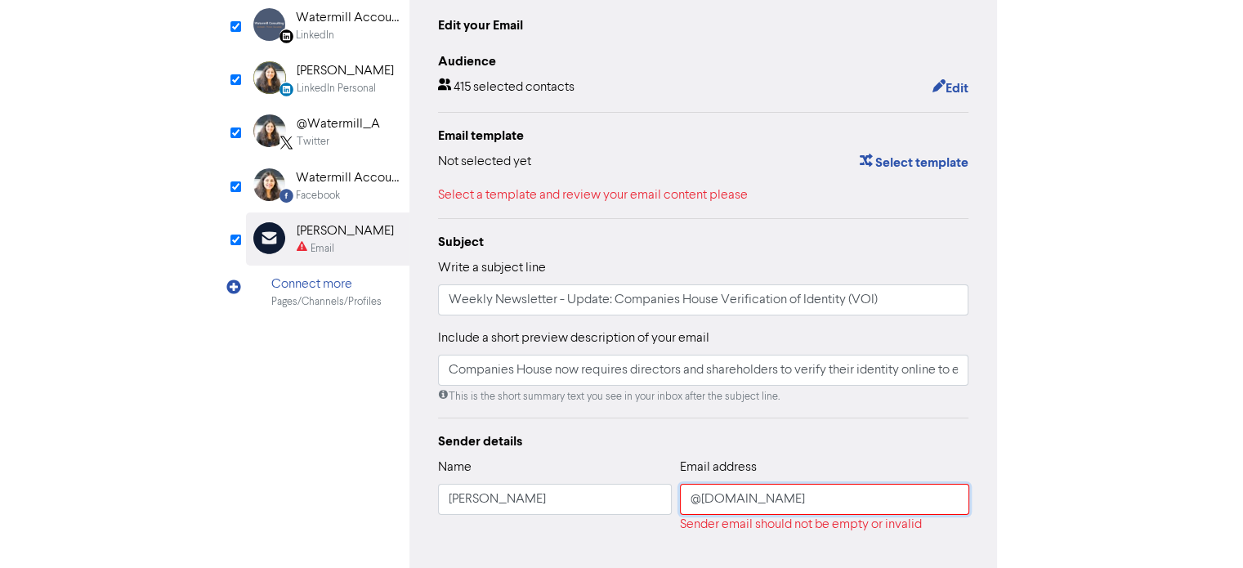
type input "Companies House now requires directors and shareholders to verify their identit…"
type input "i@[DOMAIN_NAME]"
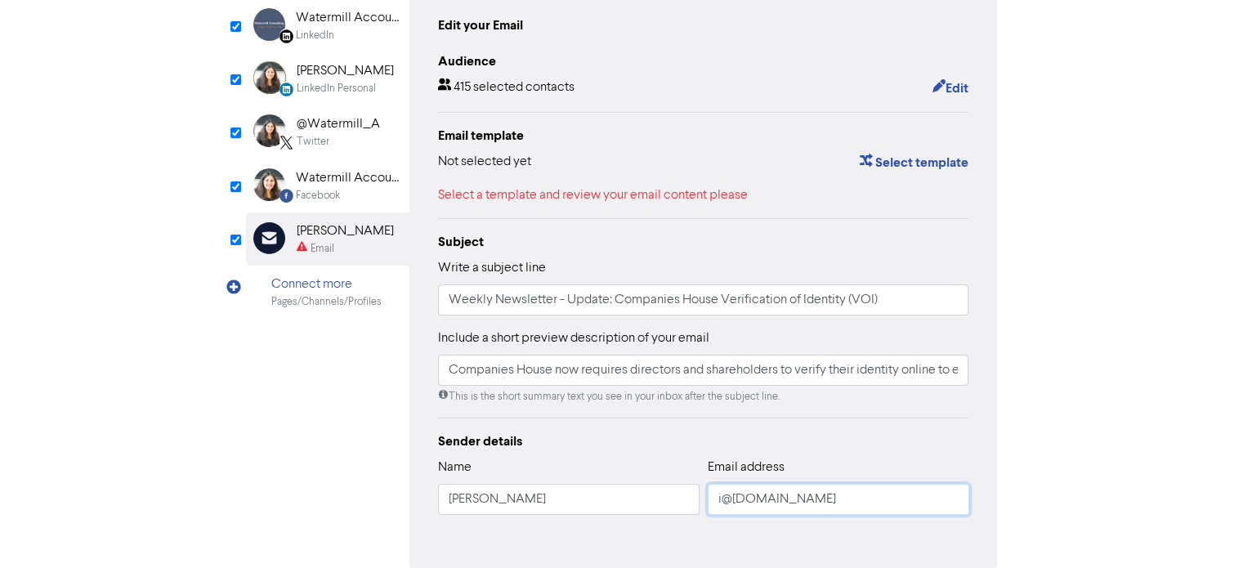
type input "Companies House now requires directors and shareholders to verify their identit…"
type input "[EMAIL_ADDRESS][DOMAIN_NAME]"
type input "Companies House now requires directors and shareholders to verify their identit…"
type input "[EMAIL_ADDRESS][DOMAIN_NAME]"
type input "Companies House now requires directors and shareholders to verify their identit…"
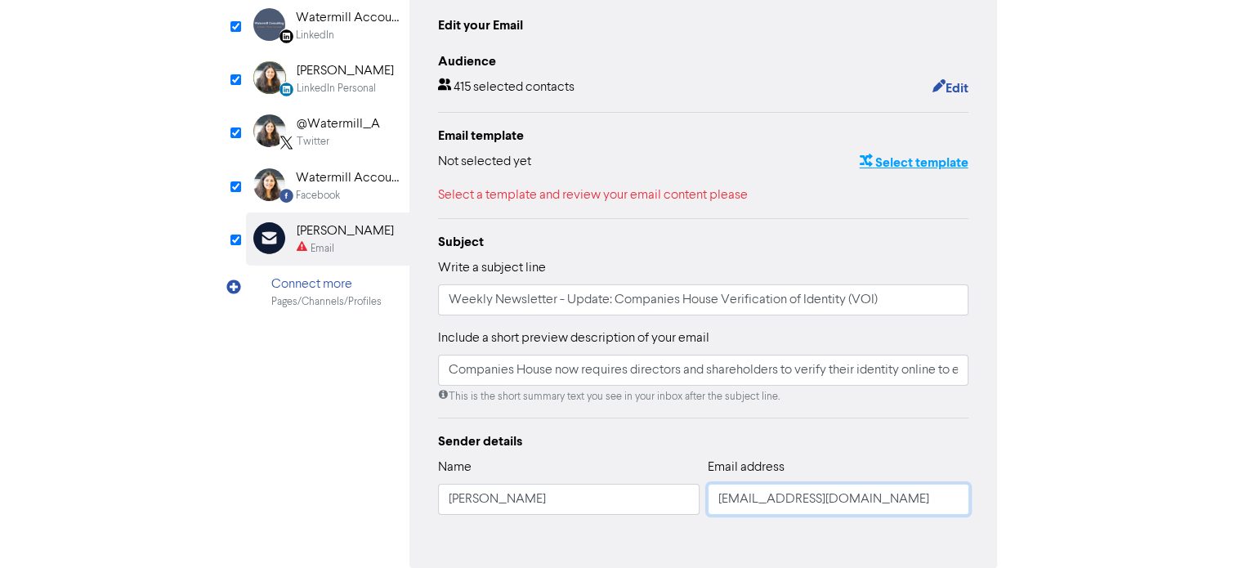
type input "[EMAIL_ADDRESS][DOMAIN_NAME]"
click at [886, 161] on button "Select template" at bounding box center [913, 162] width 110 height 21
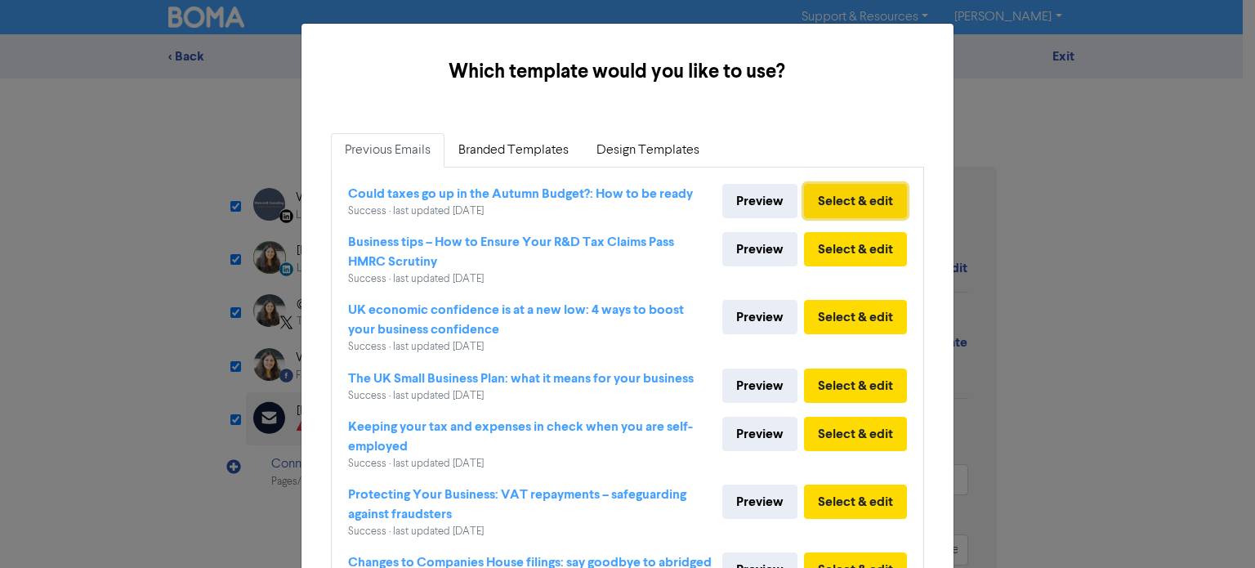
click at [837, 207] on button "Select & edit" at bounding box center [855, 201] width 103 height 34
type input "Companies House now requires directors and shareholders to verify their identit…"
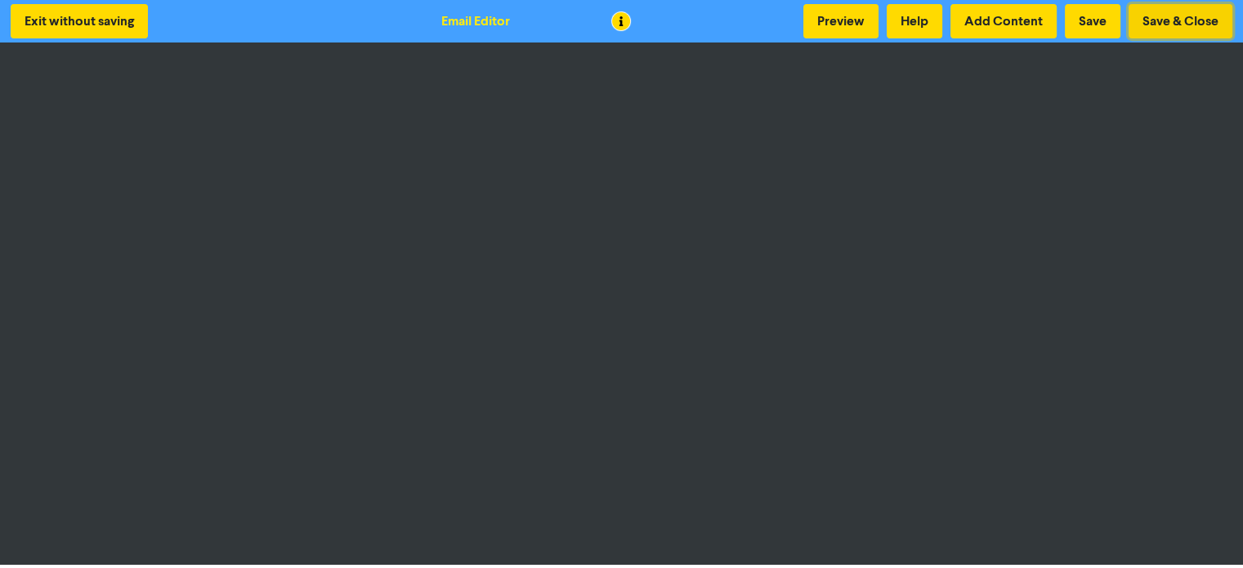
click at [1184, 24] on button "Save & Close" at bounding box center [1180, 21] width 104 height 34
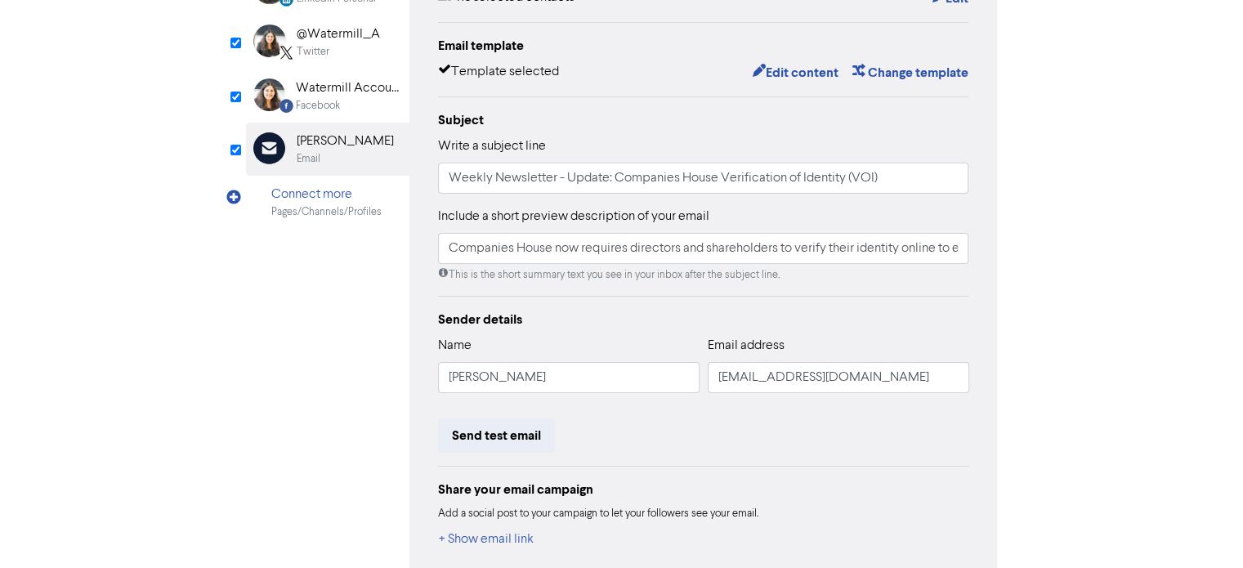
scroll to position [327, 0]
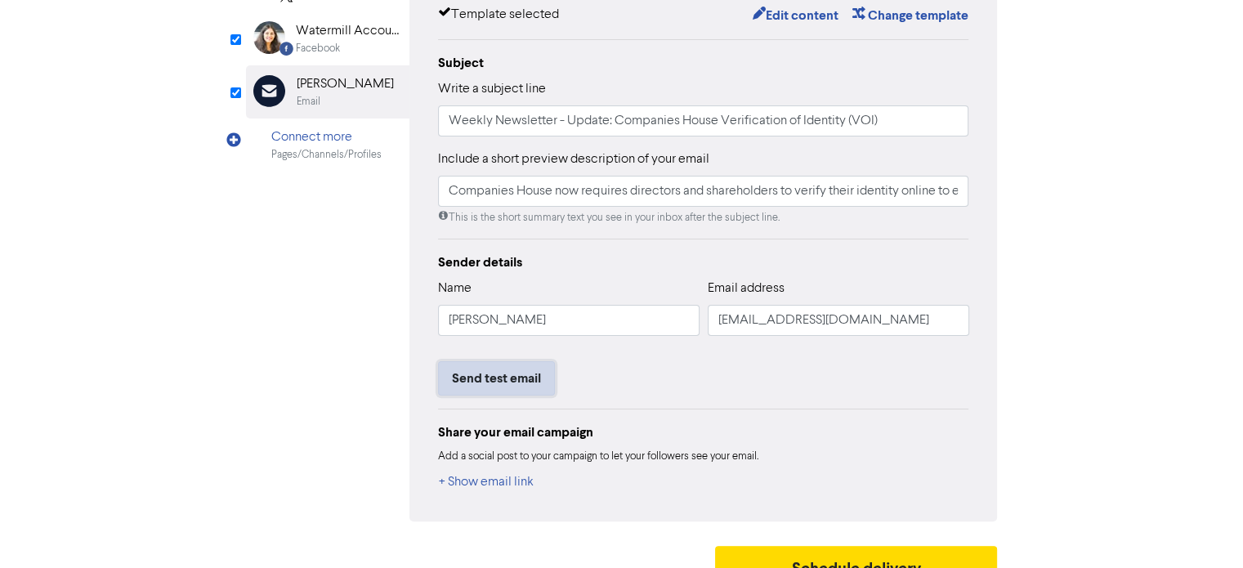
click at [493, 383] on button "Send test email" at bounding box center [496, 378] width 117 height 34
type input "Companies House now requires directors and shareholders to verify their identit…"
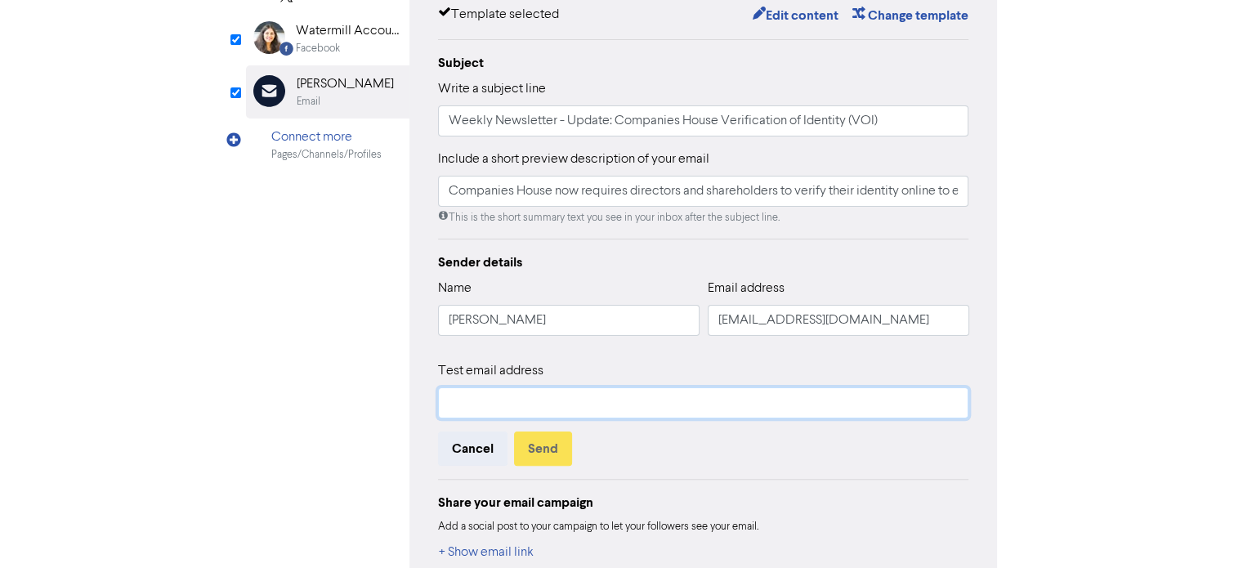
click at [525, 404] on input "text" at bounding box center [703, 402] width 531 height 31
type input "[EMAIL_ADDRESS][DOMAIN_NAME]"
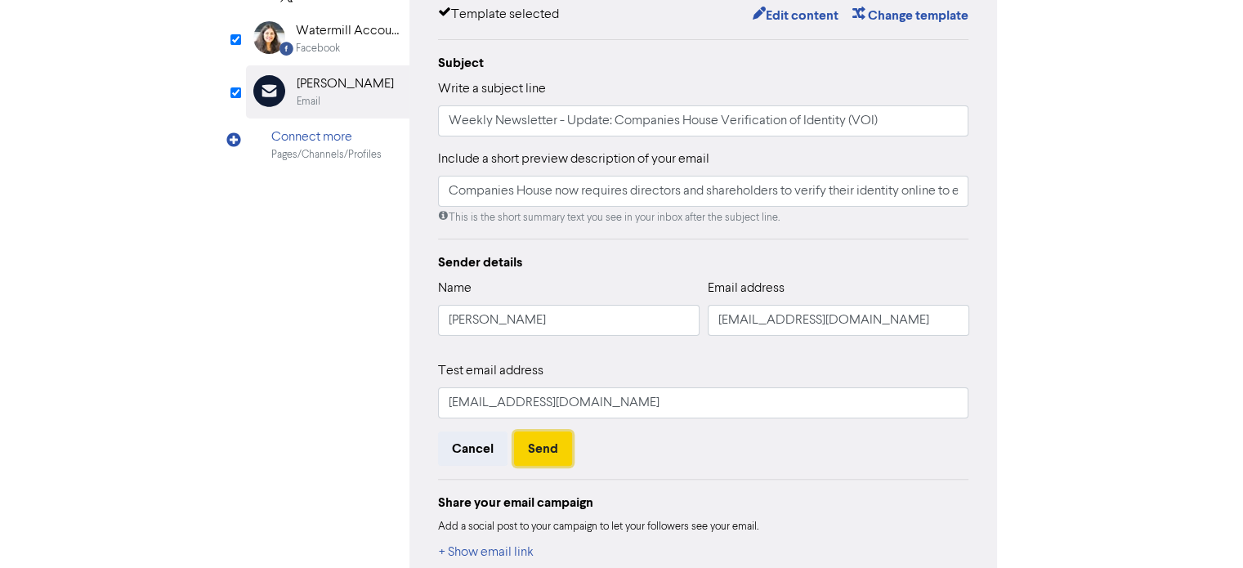
click at [546, 447] on button "Send" at bounding box center [543, 448] width 58 height 34
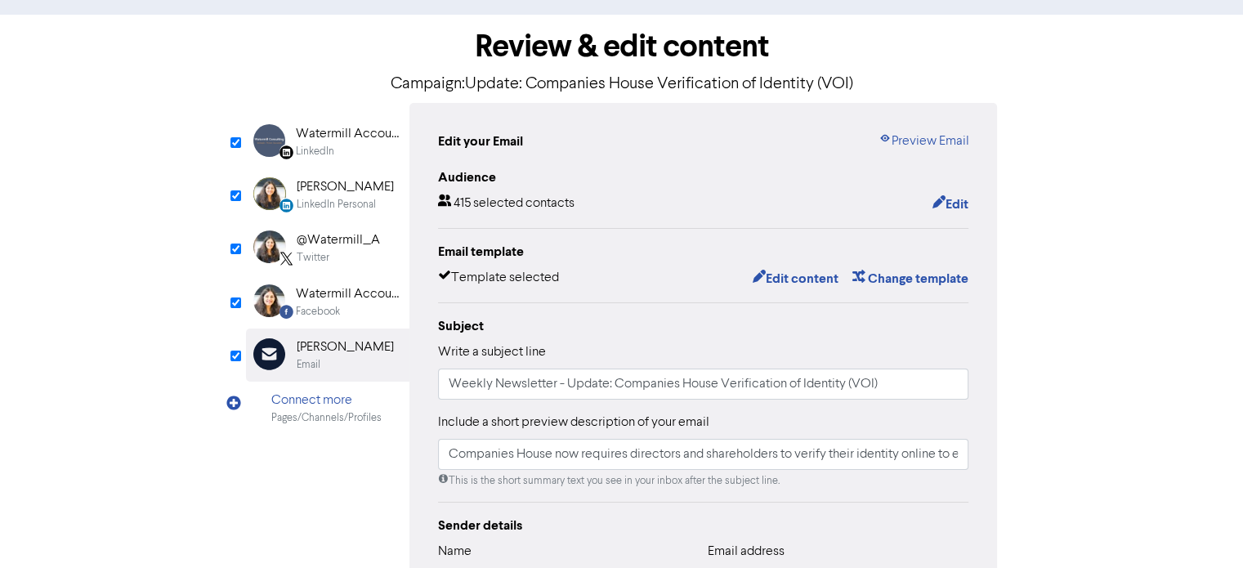
scroll to position [26, 0]
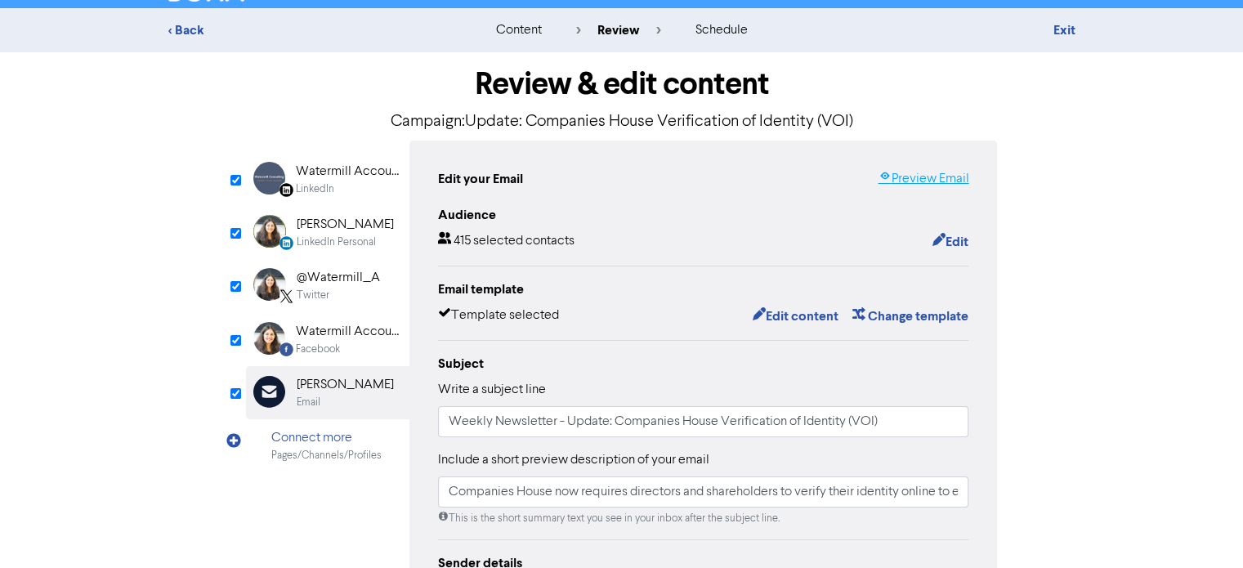
click at [915, 178] on link "Preview Email" at bounding box center [922, 179] width 91 height 20
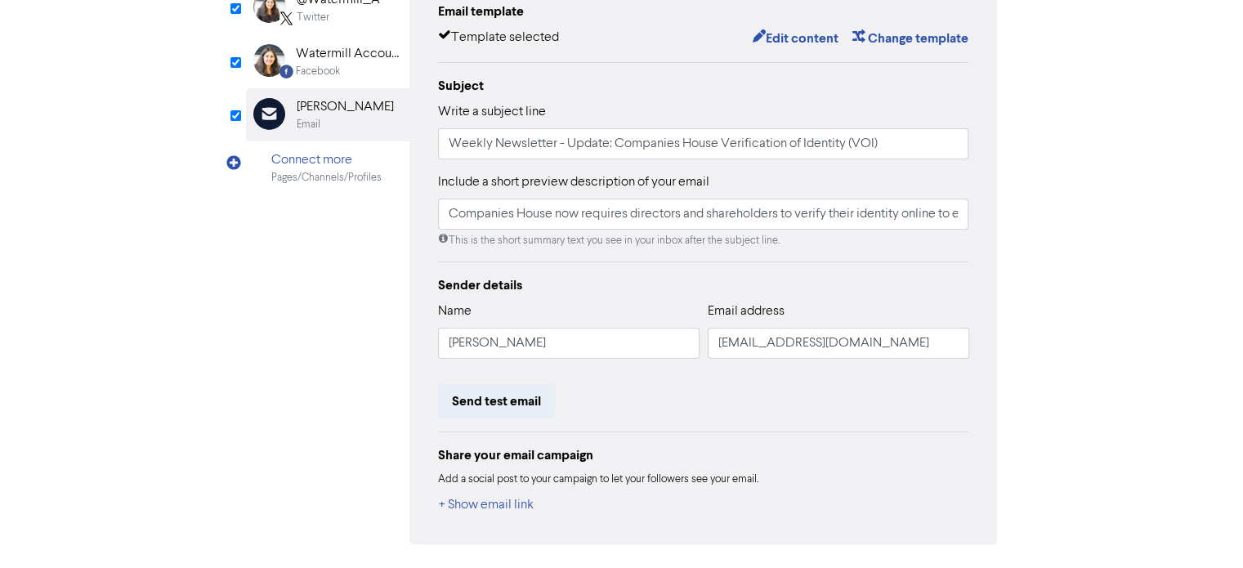
scroll to position [353, 0]
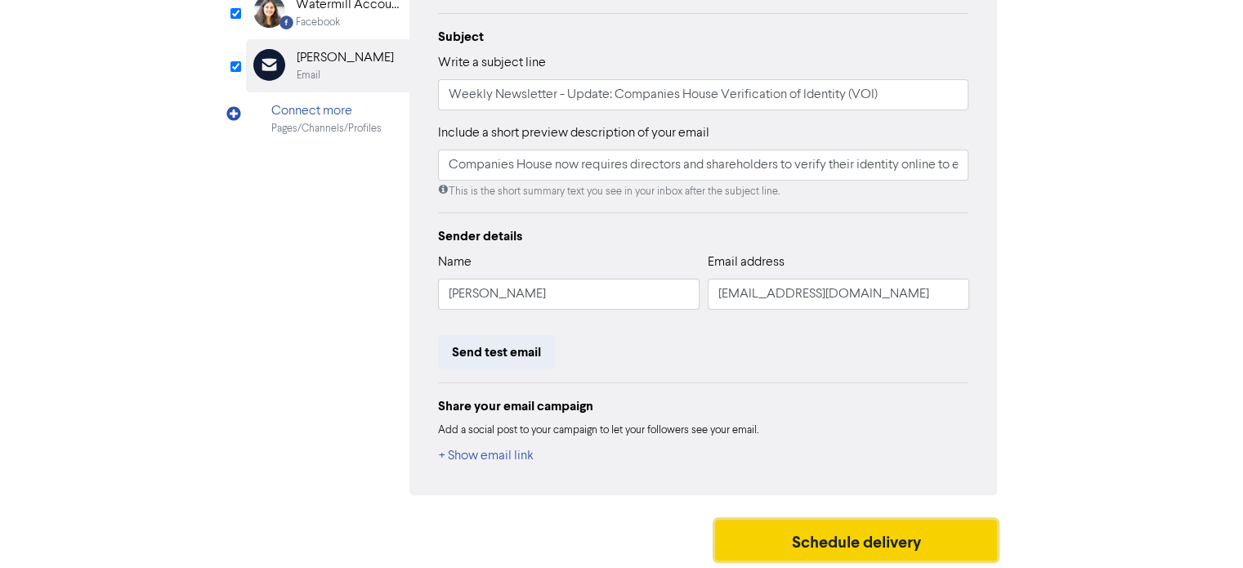
click at [828, 537] on button "Schedule delivery" at bounding box center [856, 540] width 283 height 41
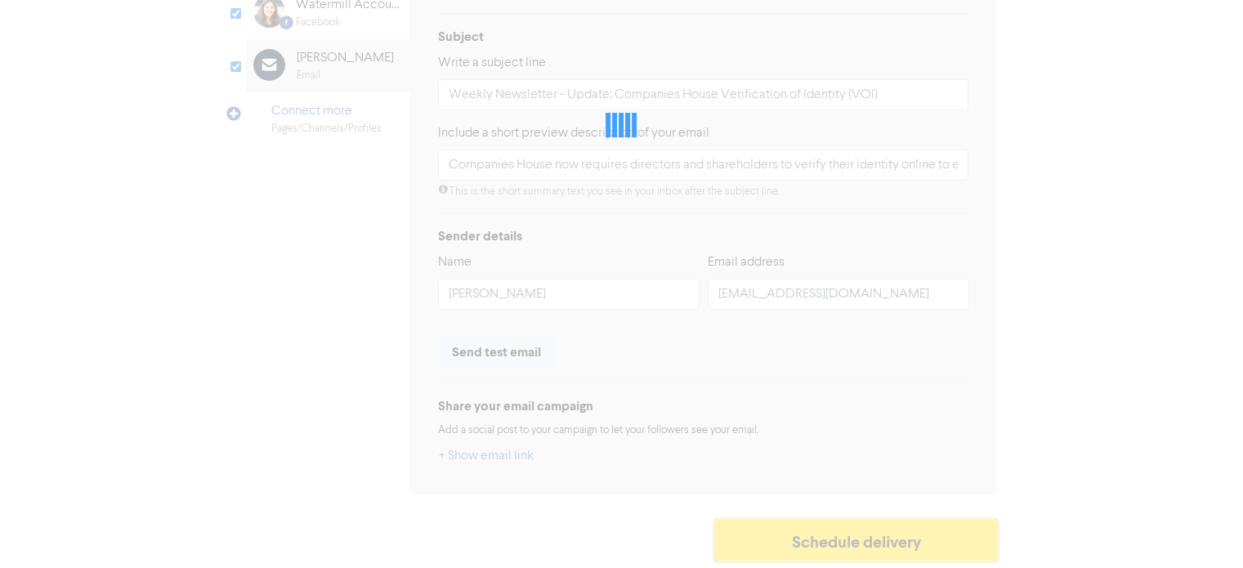
type input "Companies House now requires directors and shareholders to verify their identit…"
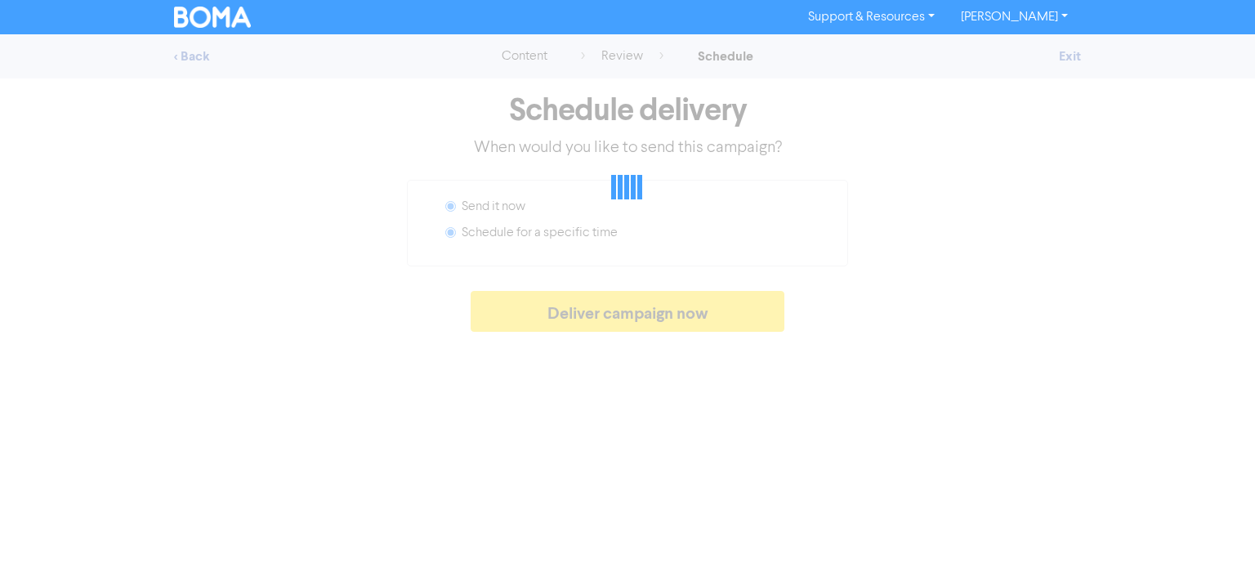
radio input "false"
radio input "true"
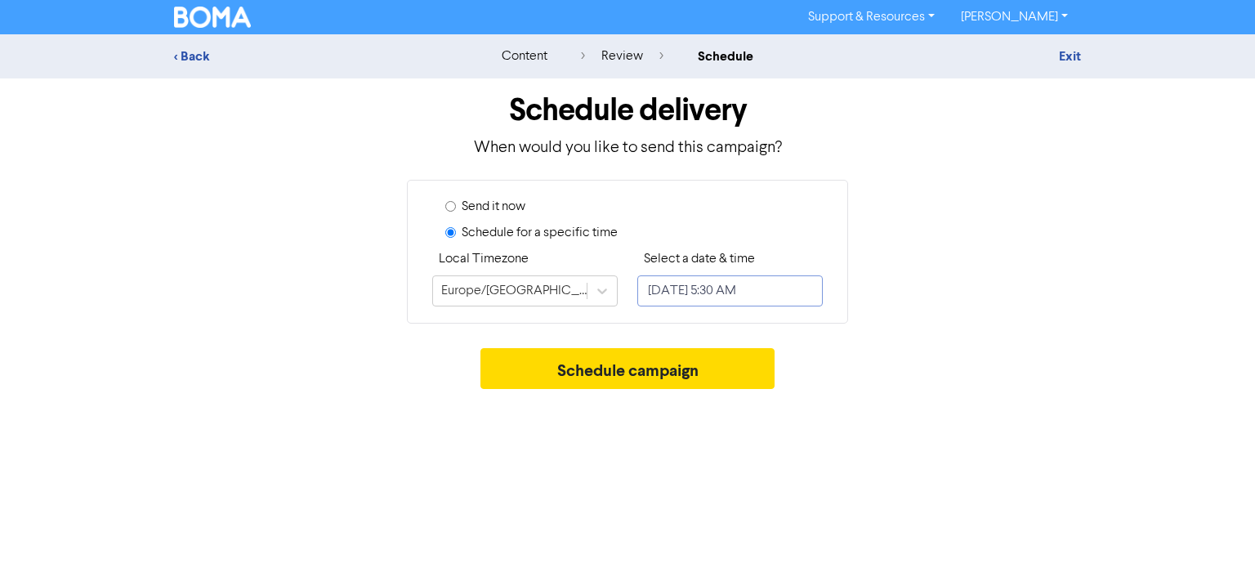
click at [747, 290] on input "[DATE] 5:30 AM" at bounding box center [729, 290] width 185 height 31
select select "8"
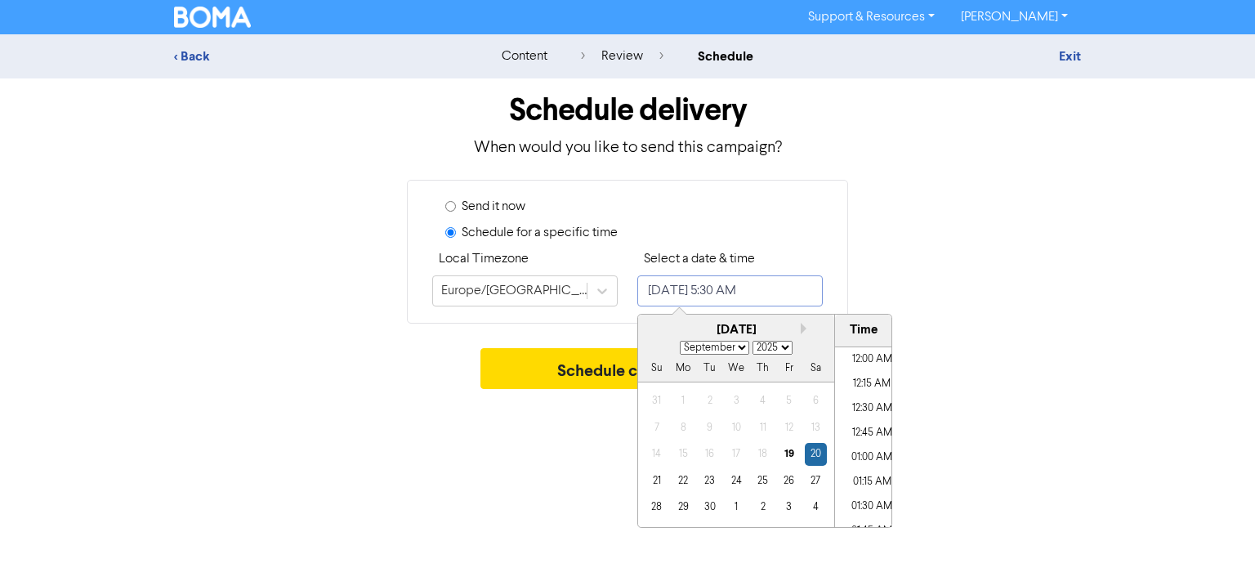
scroll to position [461, 0]
click at [797, 457] on div "19" at bounding box center [789, 454] width 22 height 22
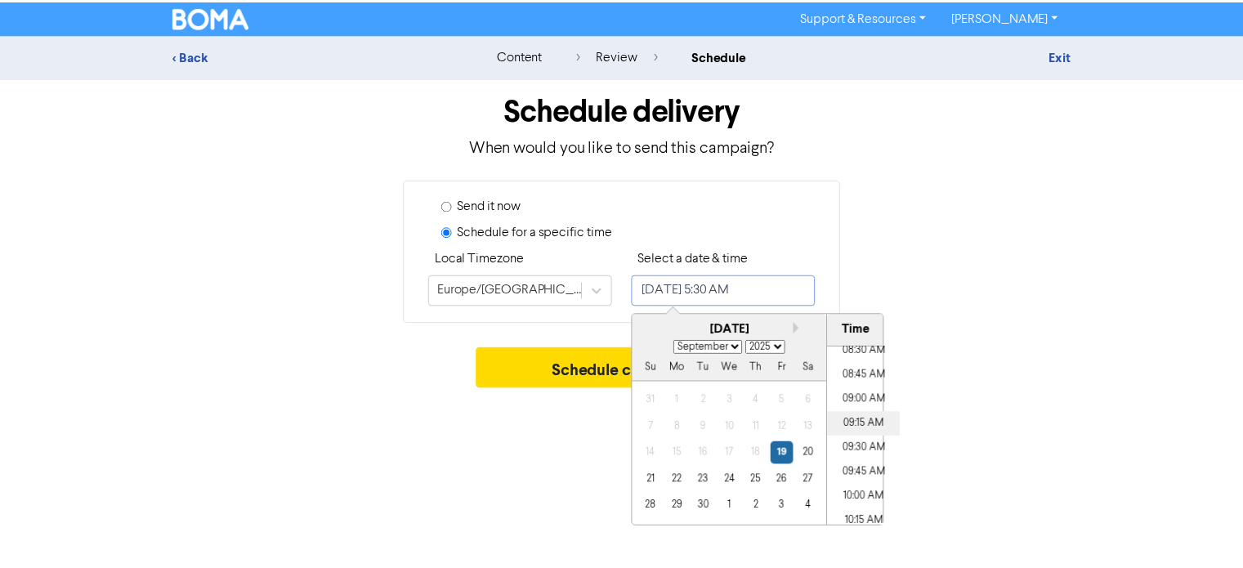
scroll to position [869, 0]
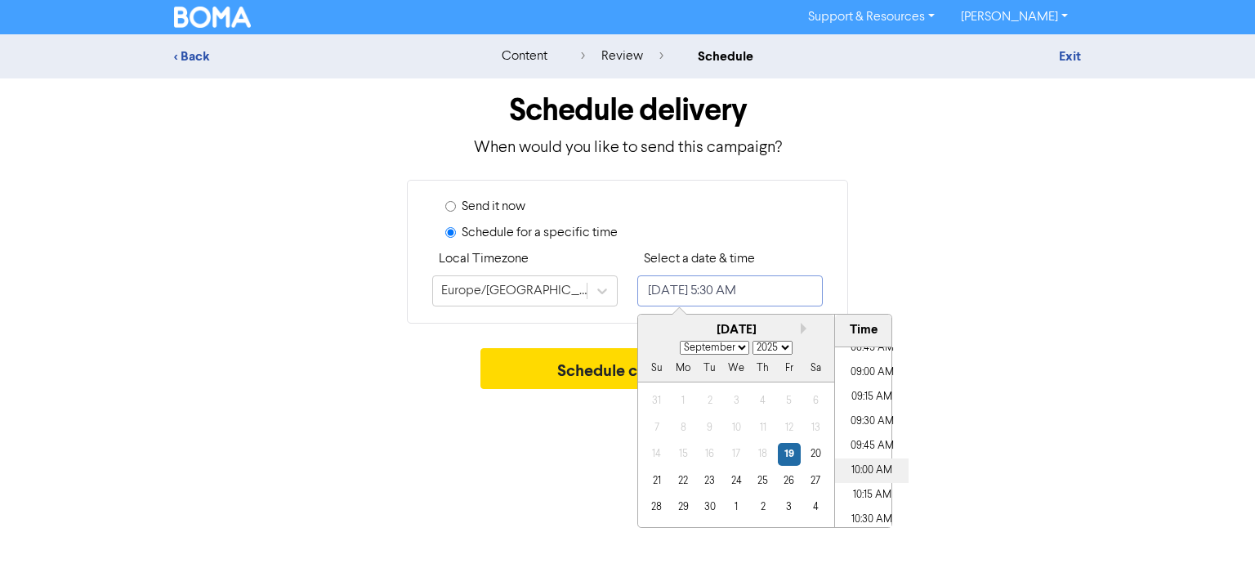
click at [856, 468] on li "10:00 AM" at bounding box center [872, 470] width 74 height 25
type input "[DATE] 10:00 AM"
click at [525, 377] on button "Schedule campaign" at bounding box center [627, 368] width 295 height 41
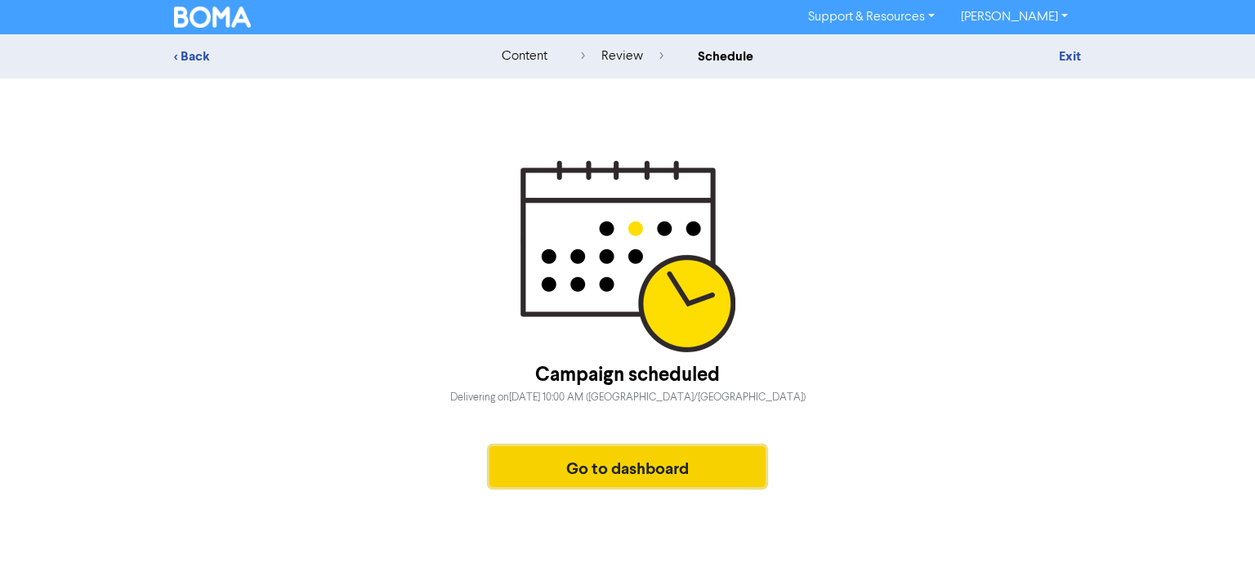
click at [586, 479] on button "Go to dashboard" at bounding box center [627, 466] width 276 height 41
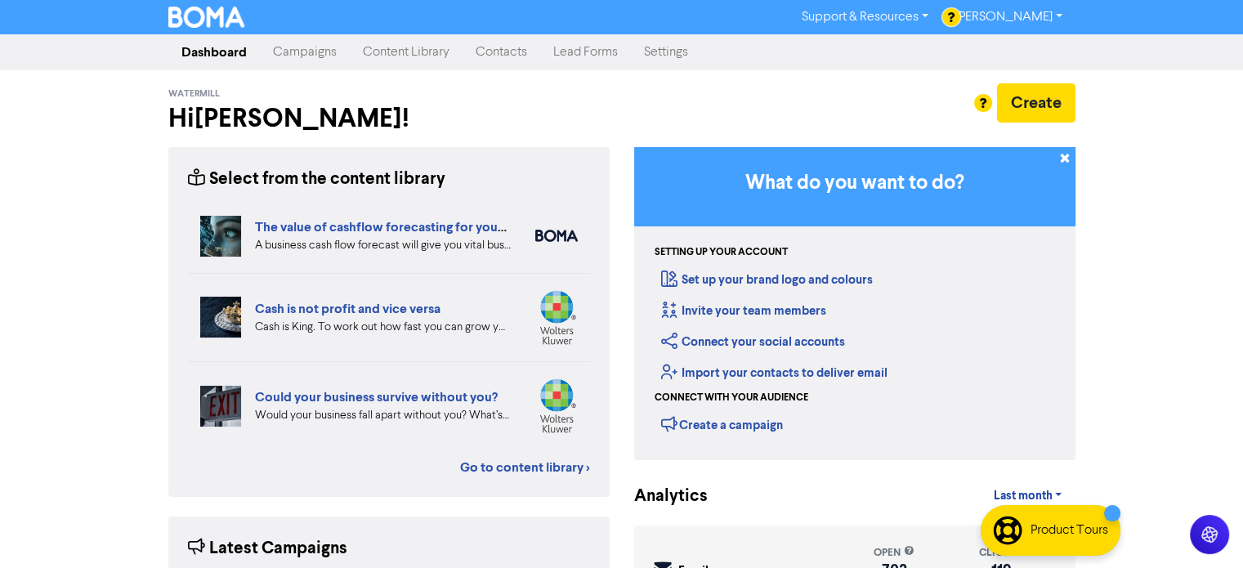
click at [315, 56] on link "Campaigns" at bounding box center [305, 52] width 90 height 33
